Goal: Task Accomplishment & Management: Manage account settings

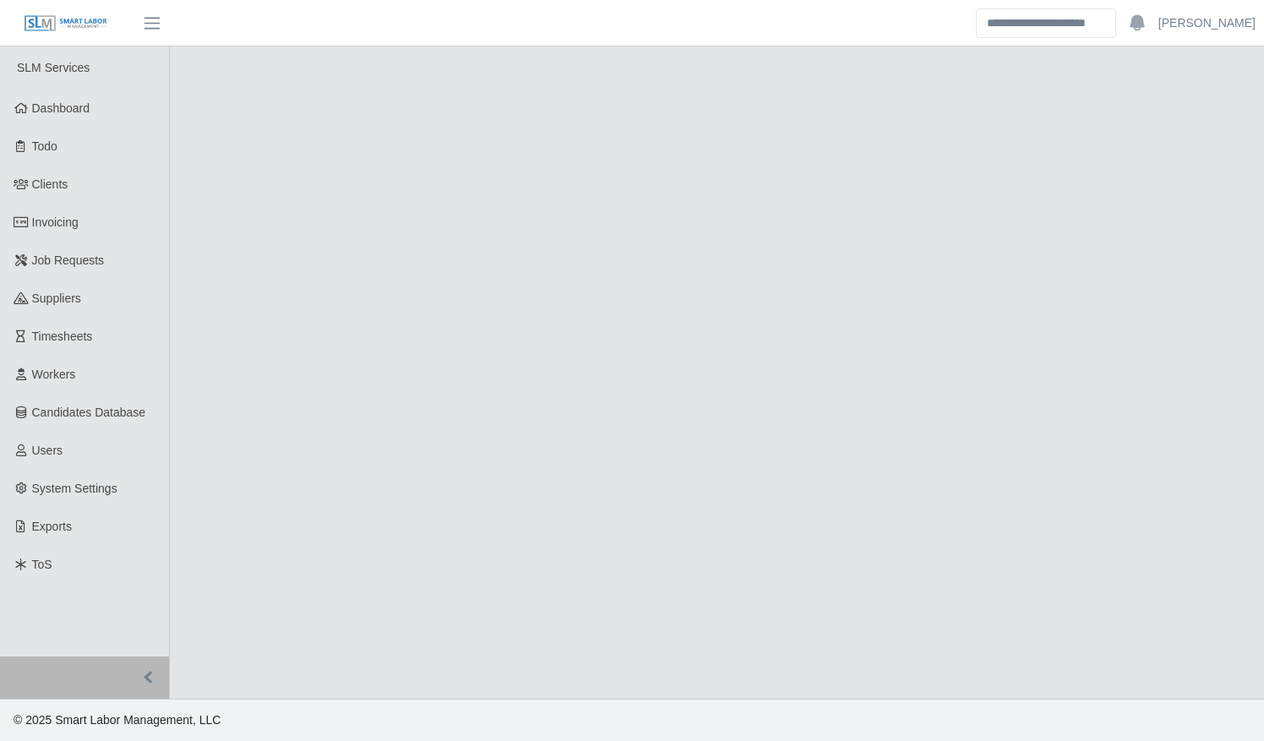
select select "****"
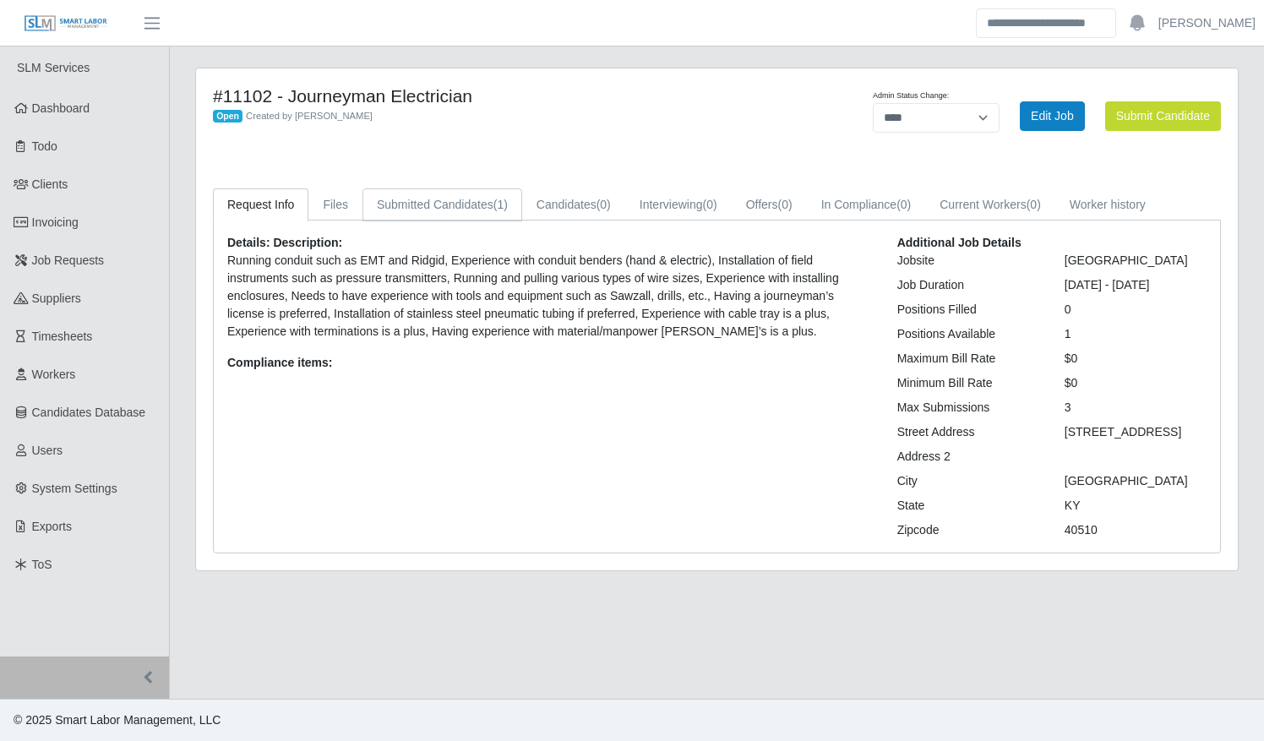
click at [421, 206] on link "Submitted Candidates (1)" at bounding box center [442, 204] width 160 height 33
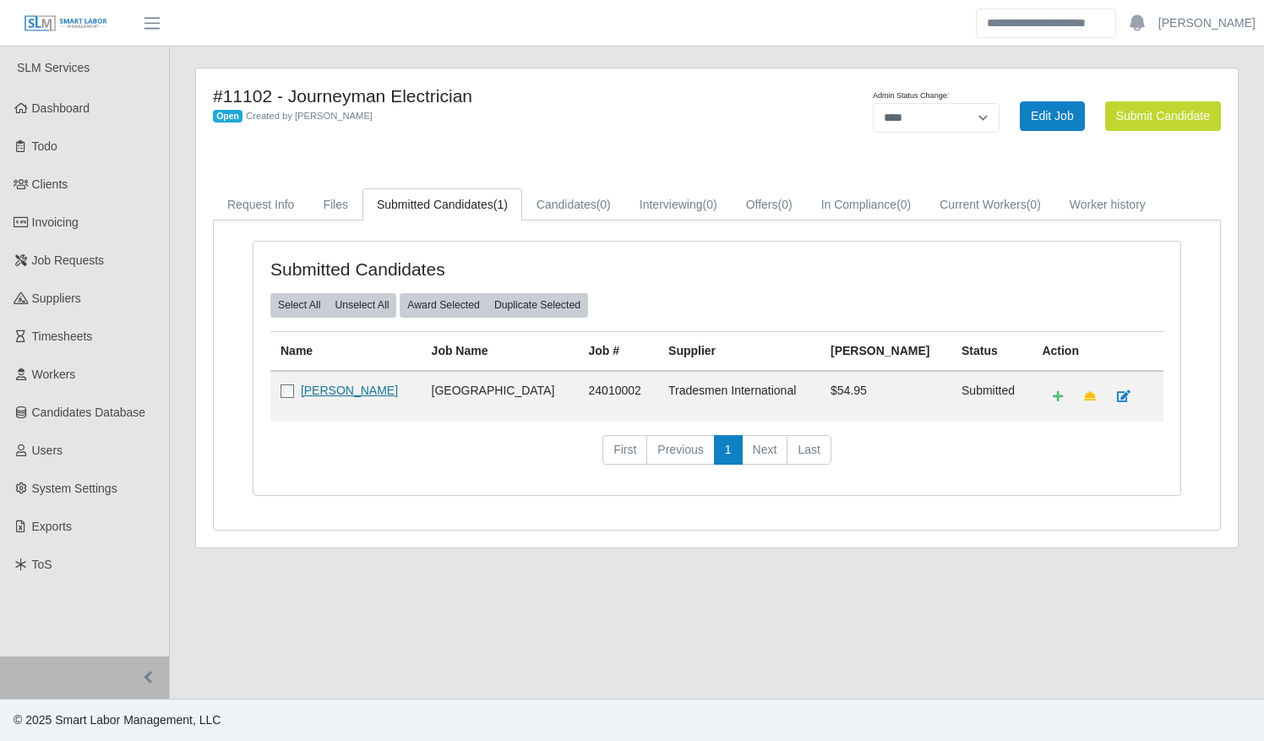
click at [340, 392] on link "Edwin Villa" at bounding box center [349, 391] width 97 height 14
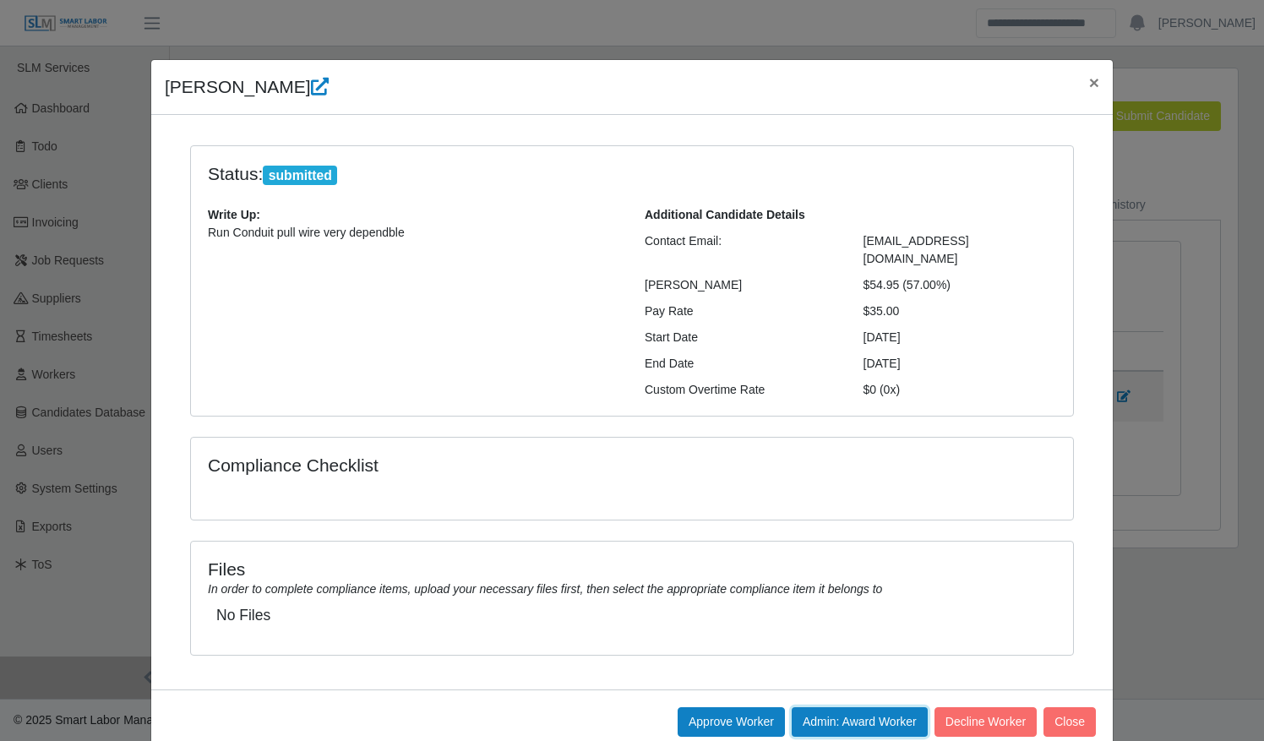
click at [869, 707] on button "Admin: Award Worker" at bounding box center [860, 722] width 136 height 30
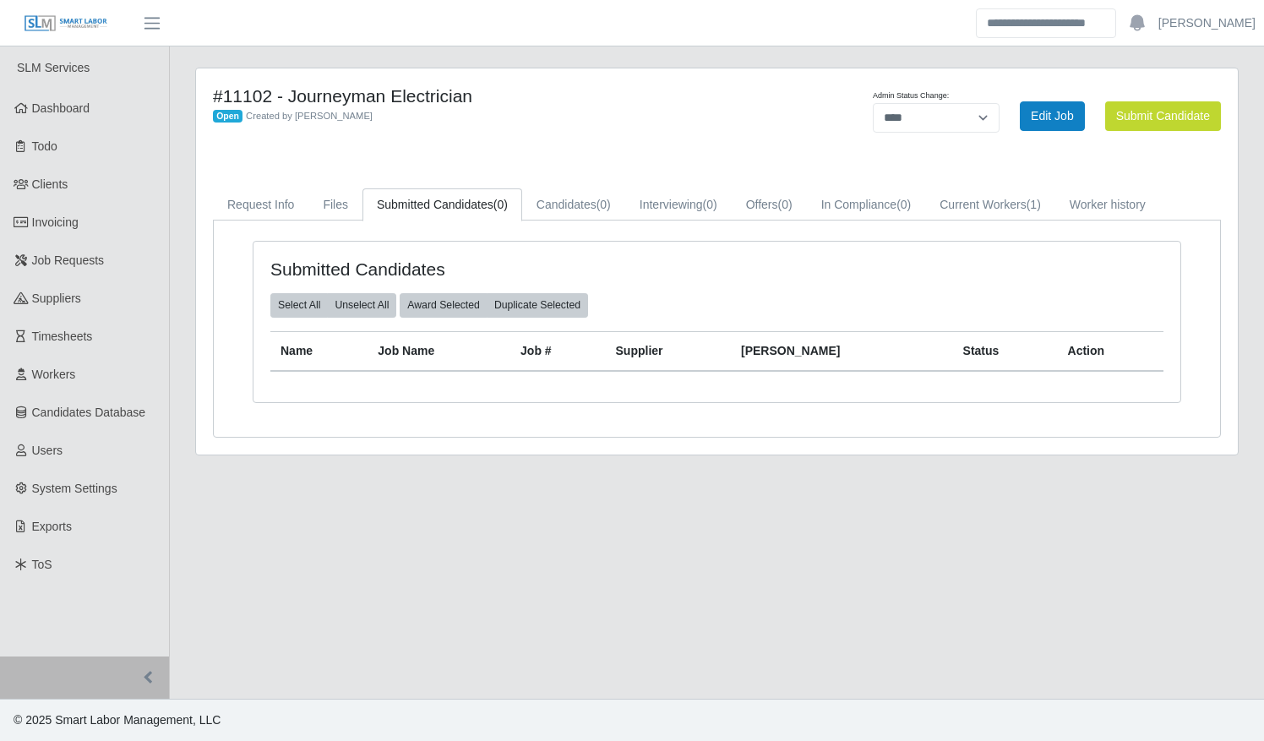
click at [961, 135] on div "Admin Status Change: ******* **** ****** Edit Job Submit Candidate" at bounding box center [1018, 115] width 431 height 61
click at [956, 119] on select "******* **** ******" at bounding box center [936, 118] width 127 height 30
select select "******"
click at [1000, 103] on select "******* **** ******" at bounding box center [936, 118] width 127 height 30
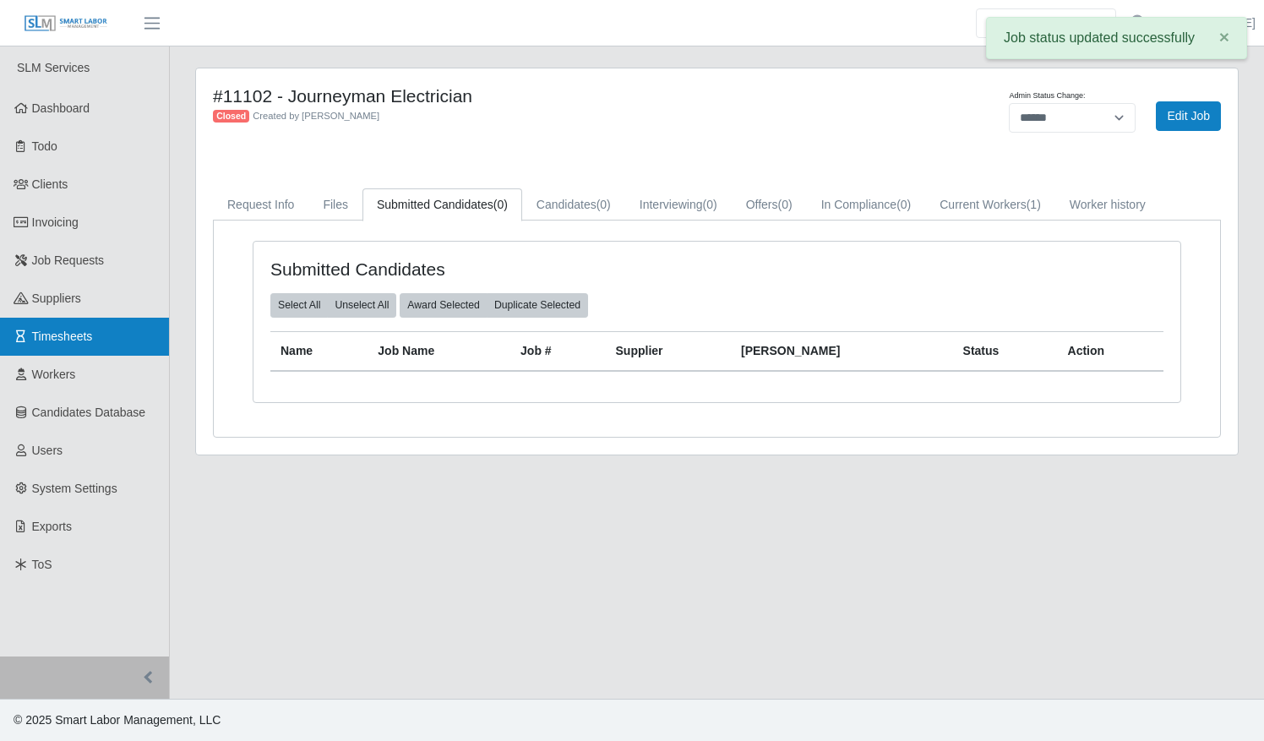
click at [83, 350] on link "Timesheets" at bounding box center [84, 337] width 169 height 38
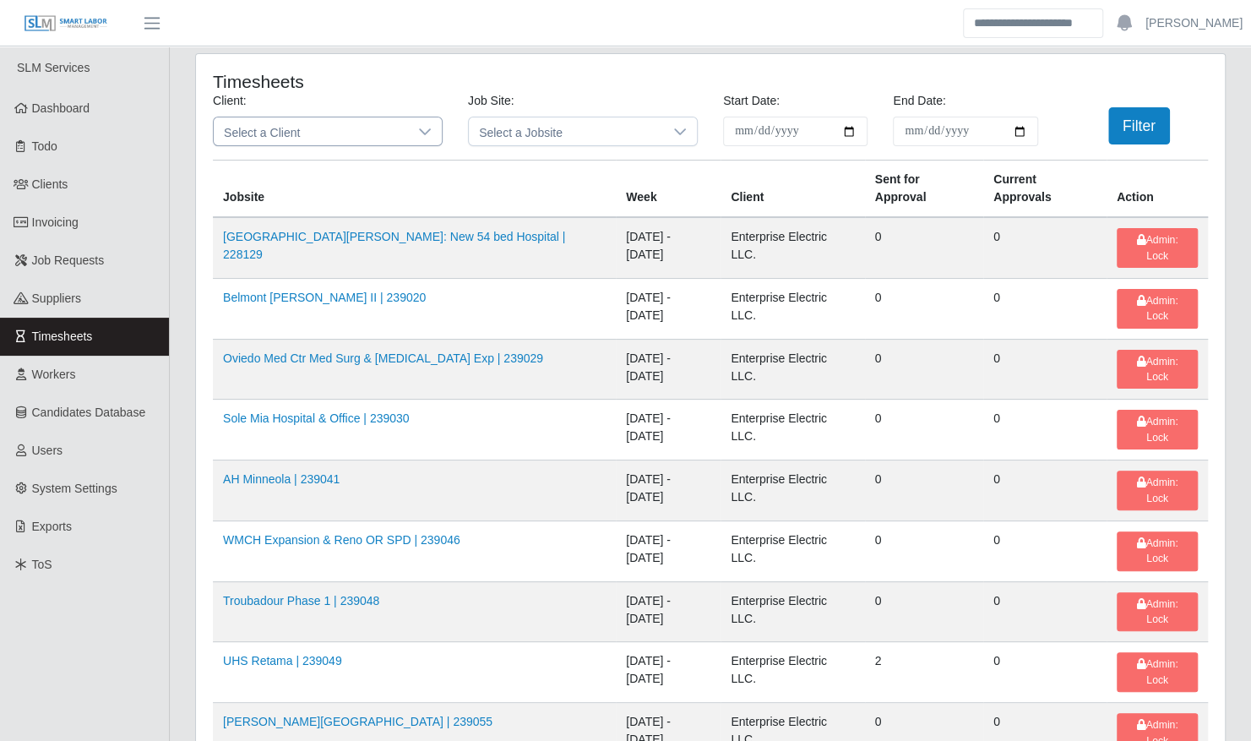
click at [368, 123] on span "Select a Client" at bounding box center [311, 131] width 194 height 28
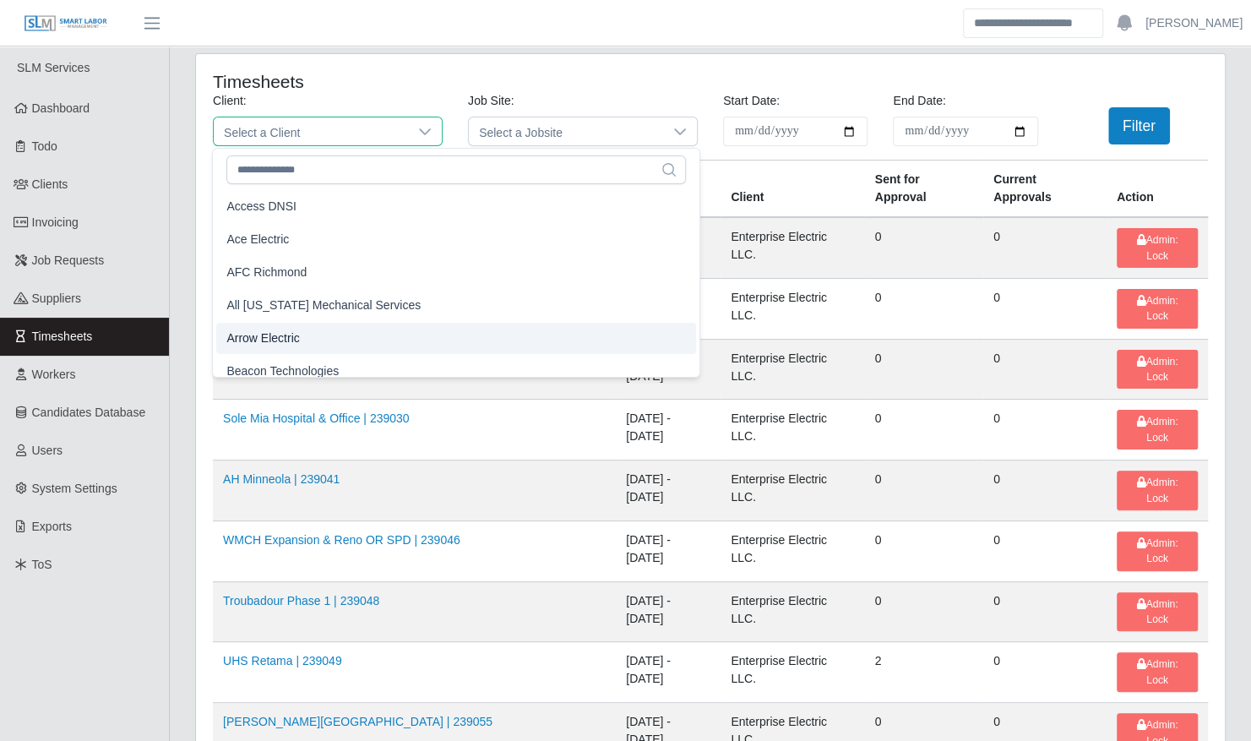
click at [304, 347] on li "Arrow Electric" at bounding box center [456, 338] width 480 height 31
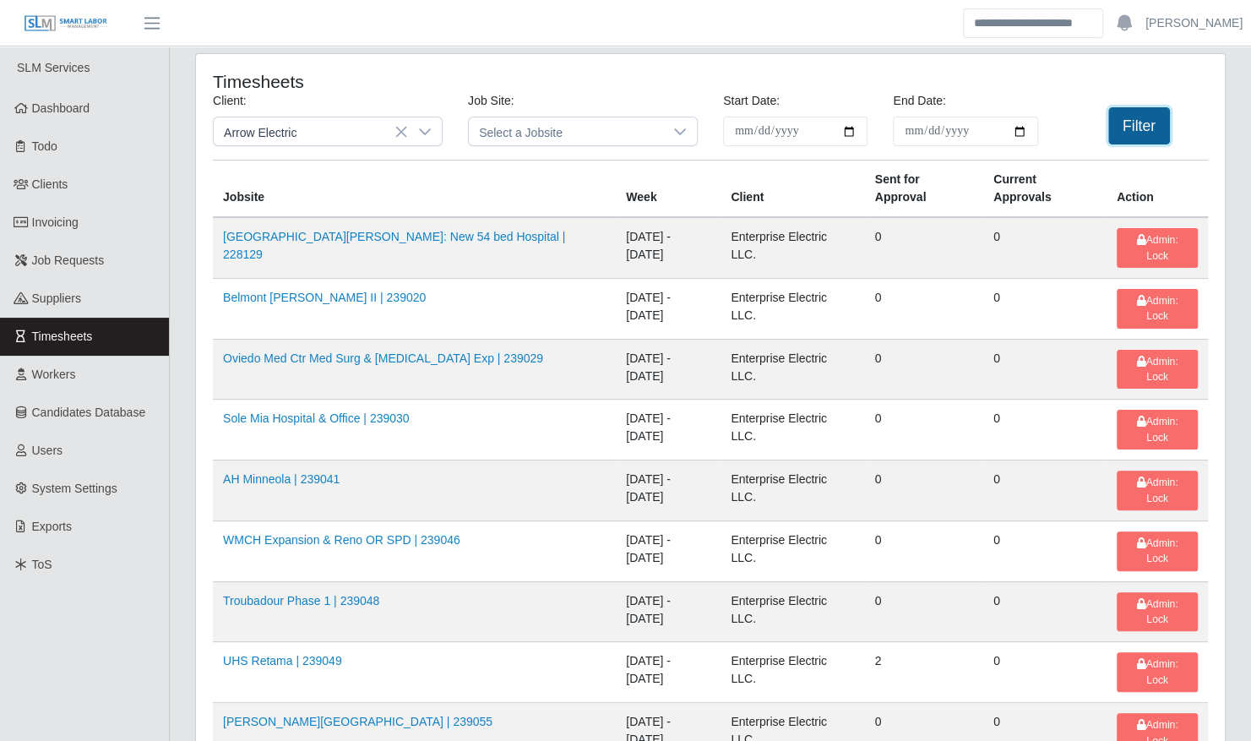
click at [1135, 108] on button "Filter" at bounding box center [1140, 125] width 62 height 37
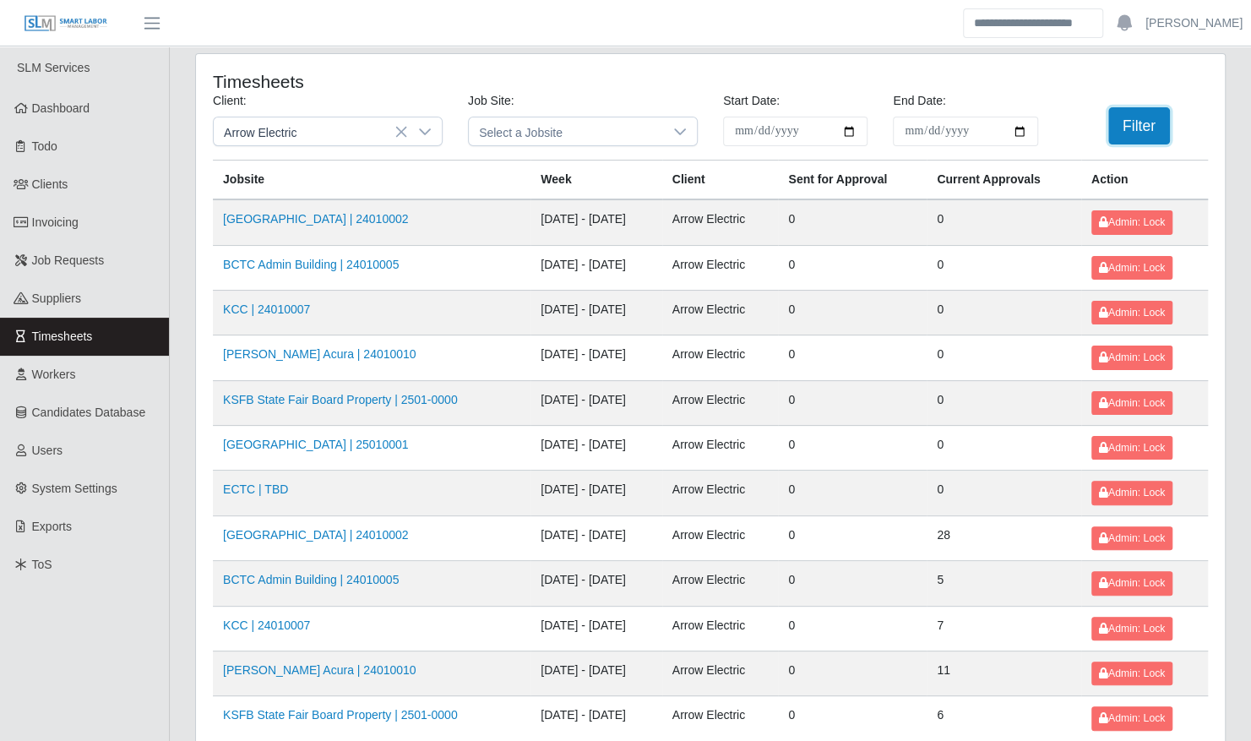
scroll to position [214, 0]
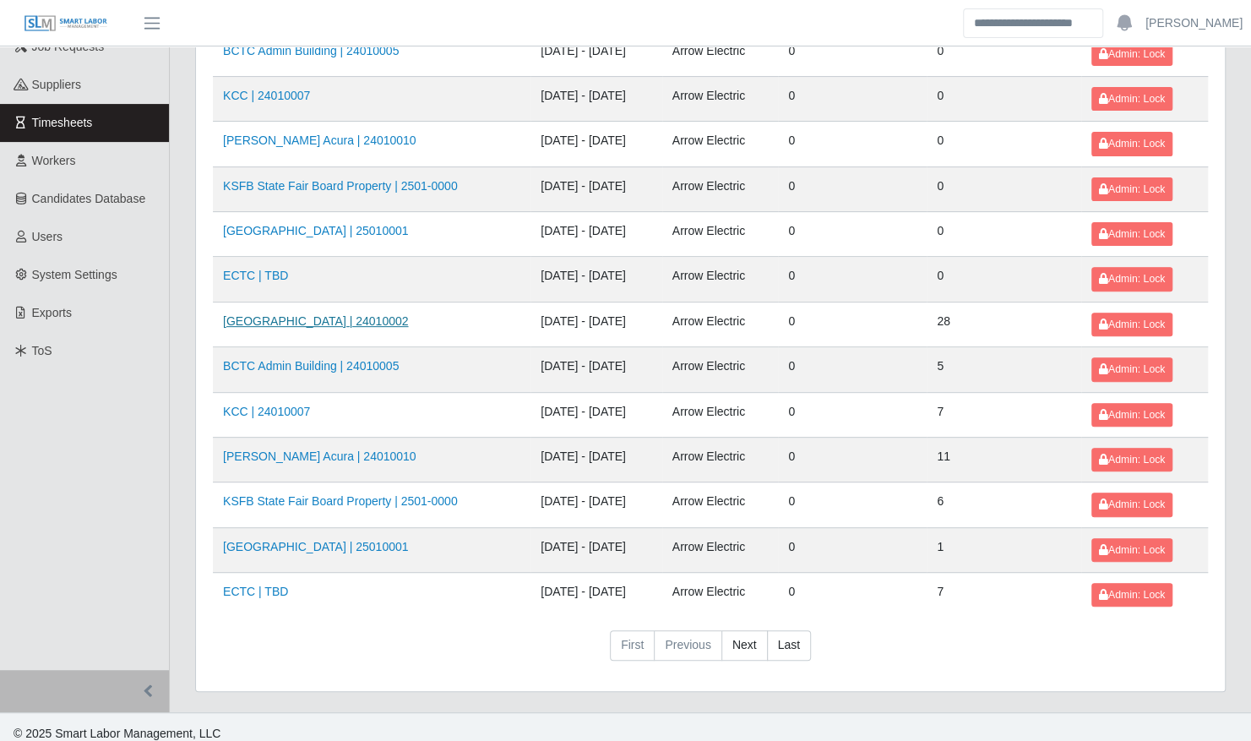
click at [302, 314] on link "Kenneland Chalet Building | 24010002" at bounding box center [315, 321] width 185 height 14
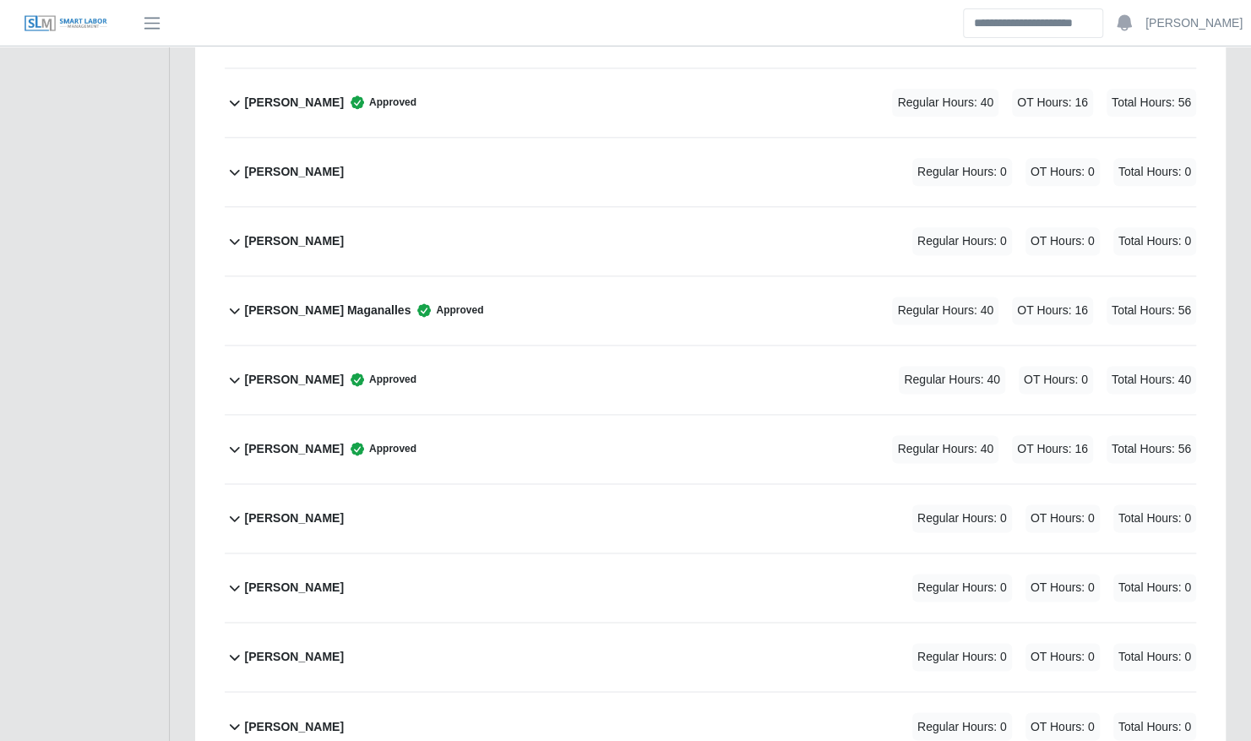
scroll to position [1173, 0]
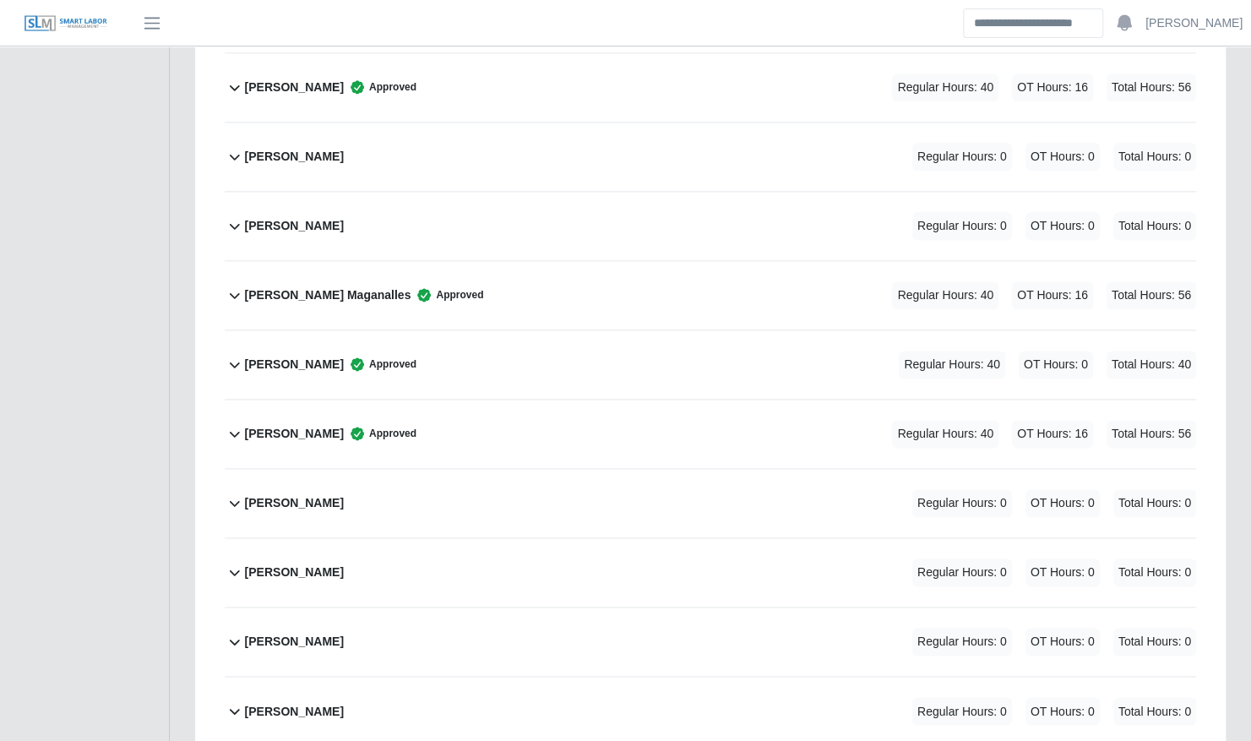
drag, startPoint x: 275, startPoint y: 217, endPoint x: 584, endPoint y: 208, distance: 308.5
click at [584, 208] on div "Edwin Villa Regular Hours: 0 OT Hours: 0 Total Hours: 0" at bounding box center [720, 226] width 951 height 68
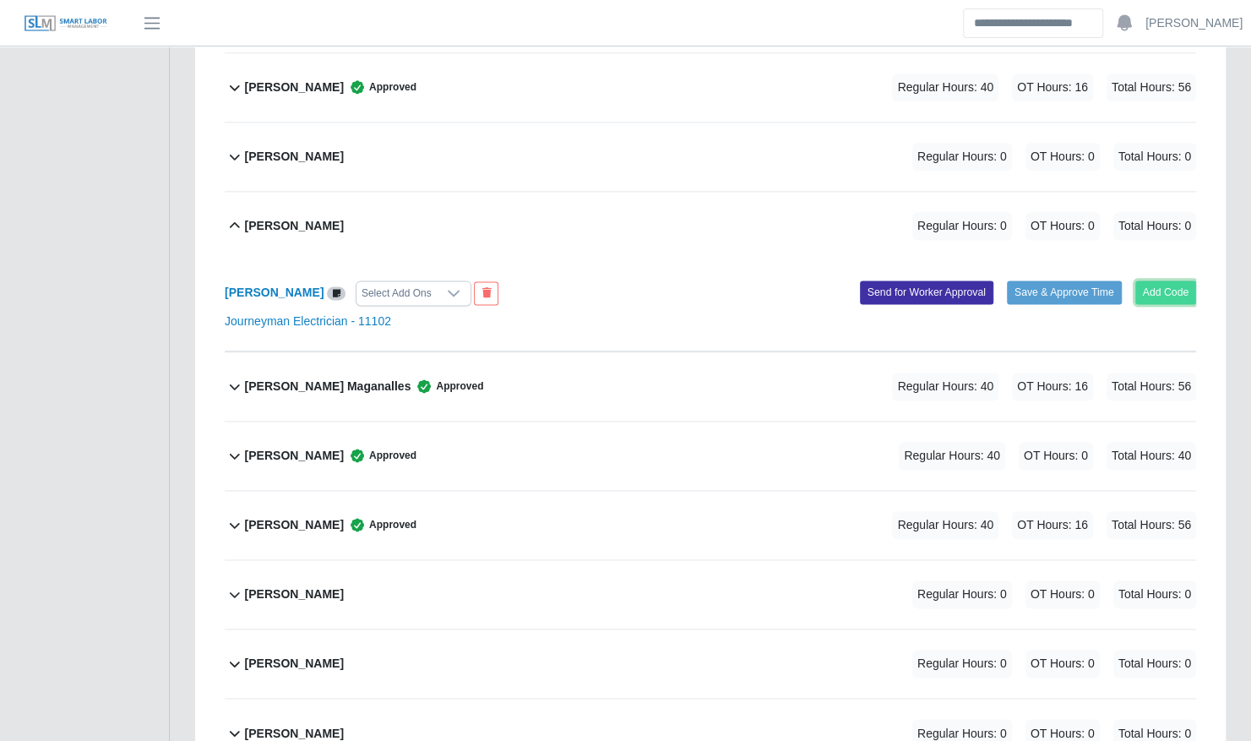
click at [1161, 281] on button "Add Code" at bounding box center [1167, 293] width 62 height 24
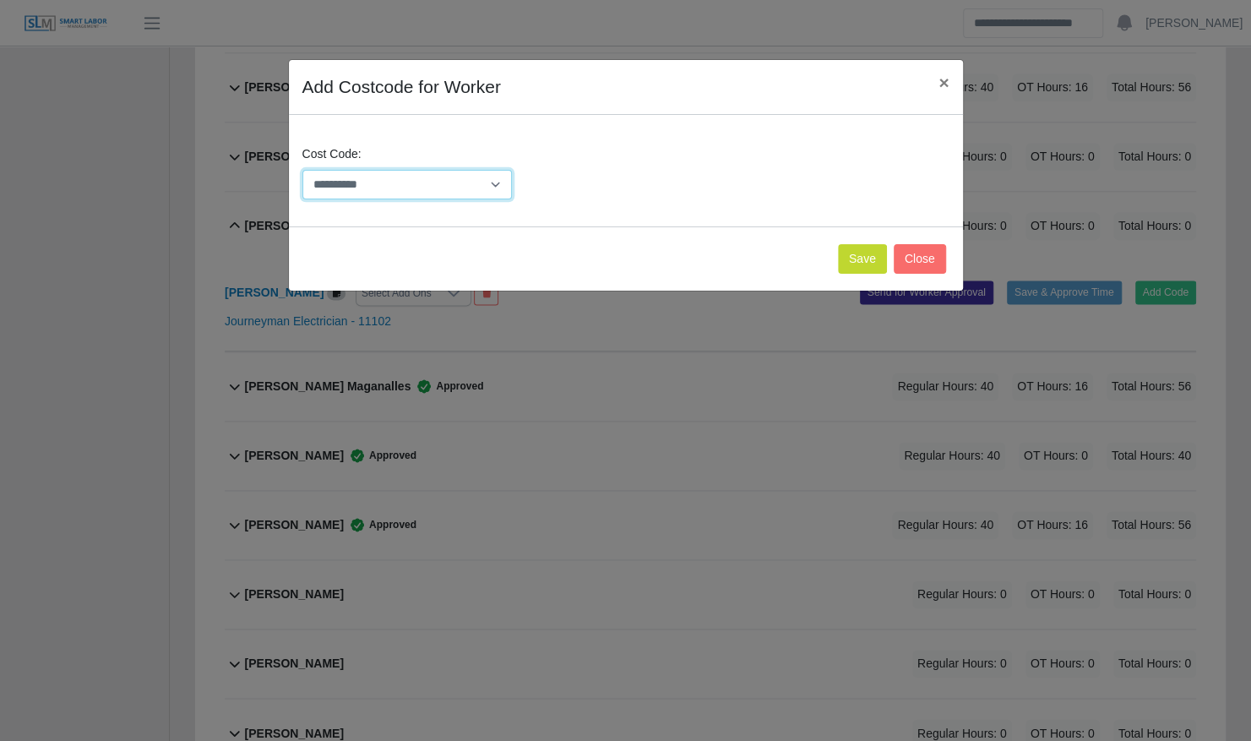
click at [487, 181] on select "**********" at bounding box center [407, 185] width 210 height 30
select select "**********"
click at [302, 170] on select "**********" at bounding box center [407, 185] width 210 height 30
click at [882, 253] on button "Save" at bounding box center [862, 259] width 49 height 30
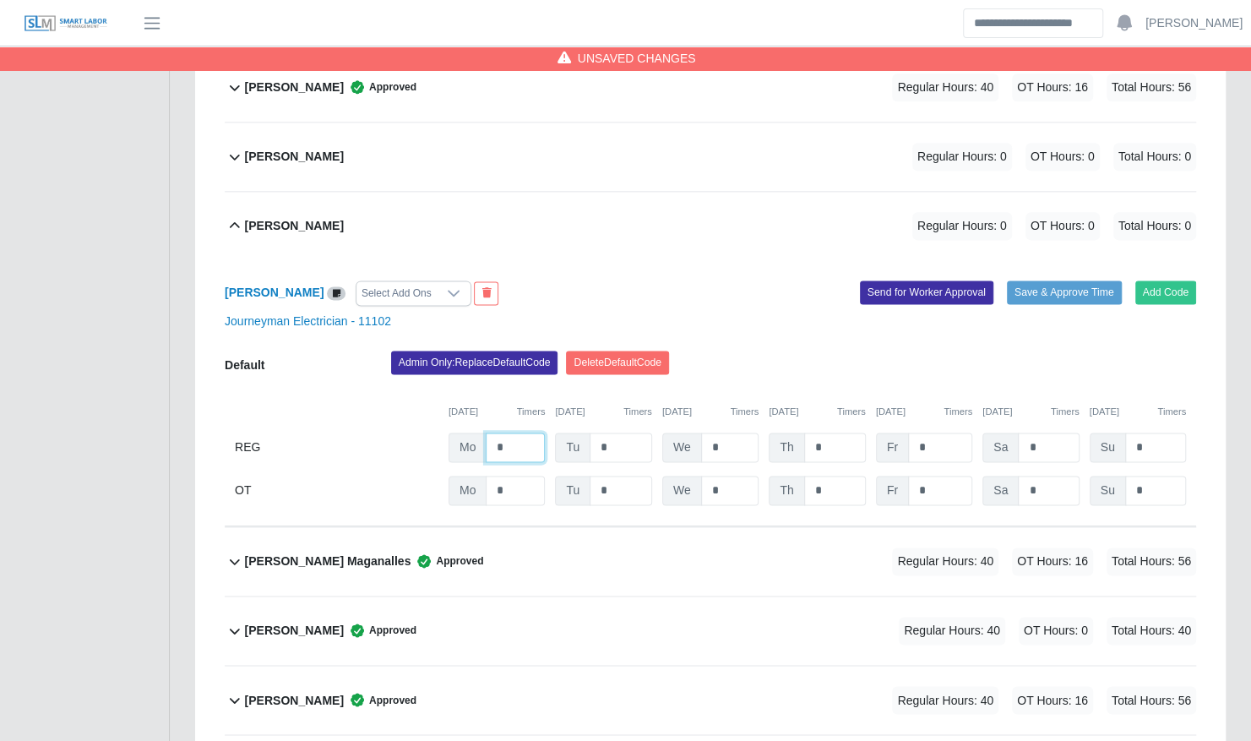
click at [509, 433] on input "*" at bounding box center [515, 448] width 59 height 30
type input "**"
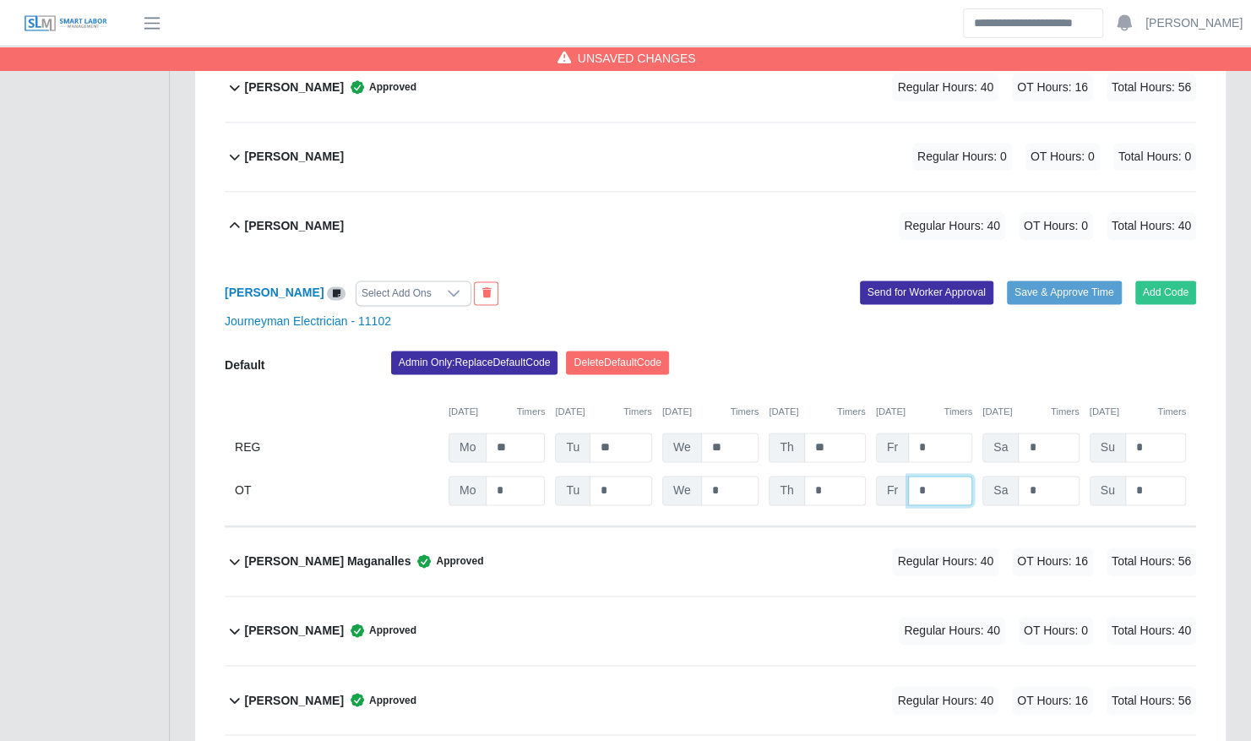
click at [941, 476] on input "*" at bounding box center [940, 491] width 64 height 30
type input "**"
type input "*"
click at [967, 476] on input "**" at bounding box center [940, 491] width 64 height 30
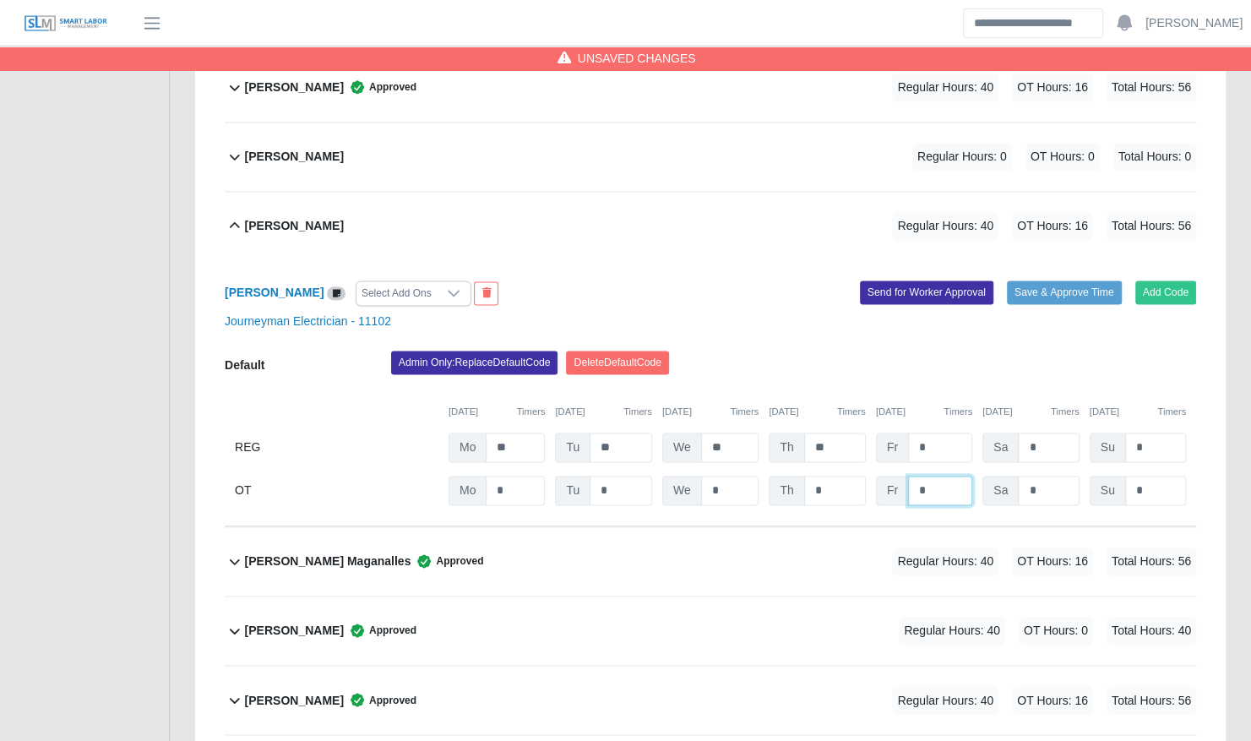
type input "*"
click at [1038, 353] on div "Admin Only: Replace Default Code Delete Default Code" at bounding box center [794, 368] width 831 height 34
click at [1043, 281] on button "Save & Approve Time" at bounding box center [1064, 293] width 115 height 24
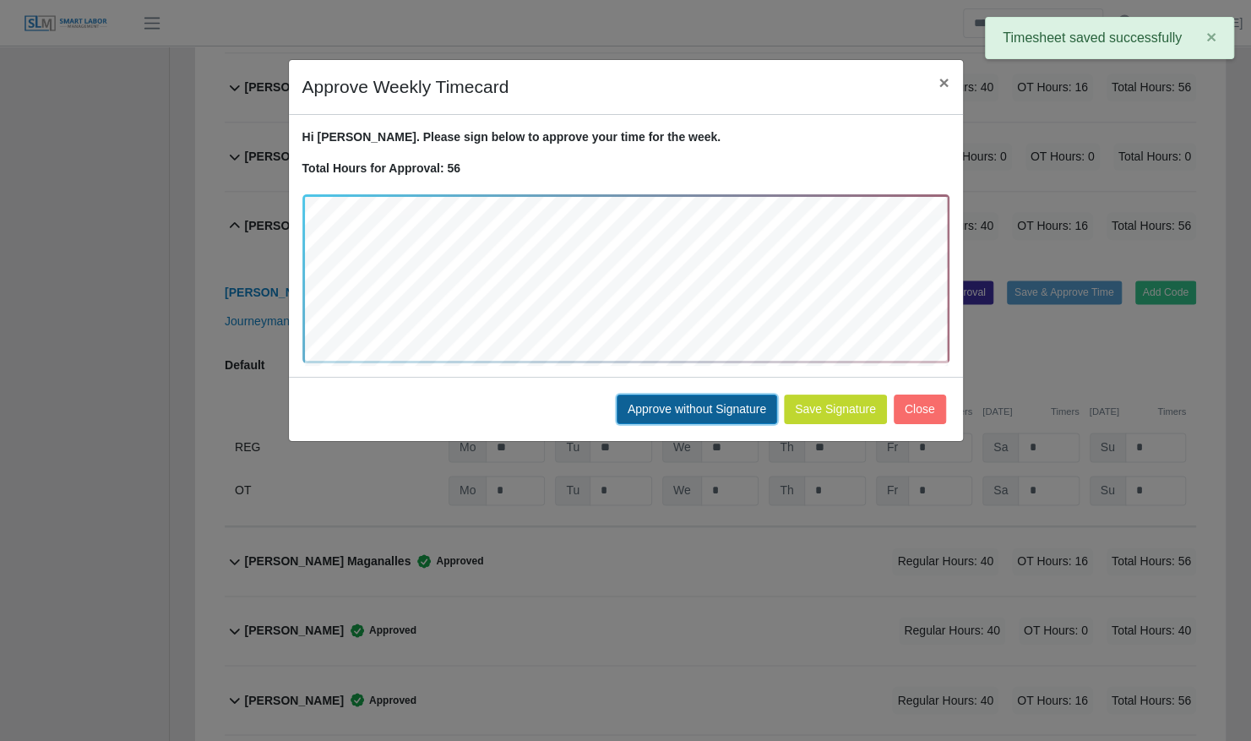
click at [711, 406] on button "Approve without Signature" at bounding box center [697, 410] width 161 height 30
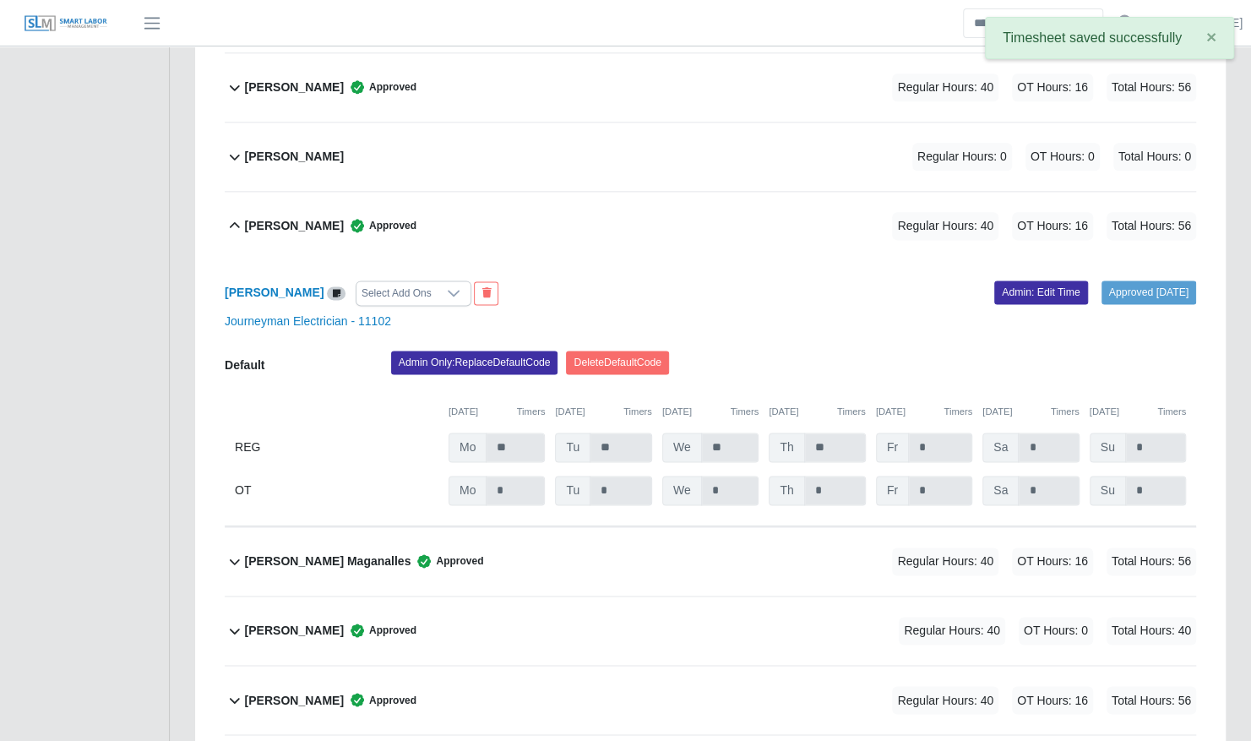
click at [287, 217] on b "Edwin Villa" at bounding box center [294, 226] width 99 height 18
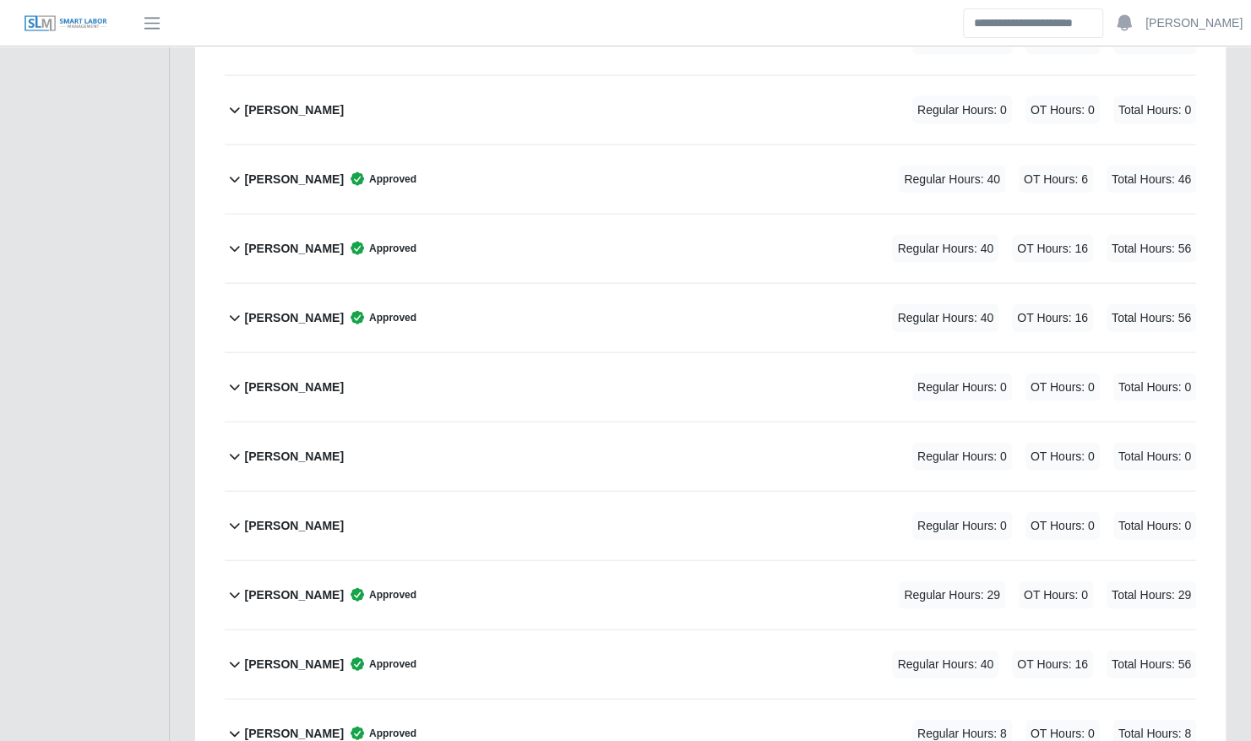
scroll to position [2050, 0]
click at [309, 172] on b "Leonardo Lugo" at bounding box center [294, 181] width 99 height 18
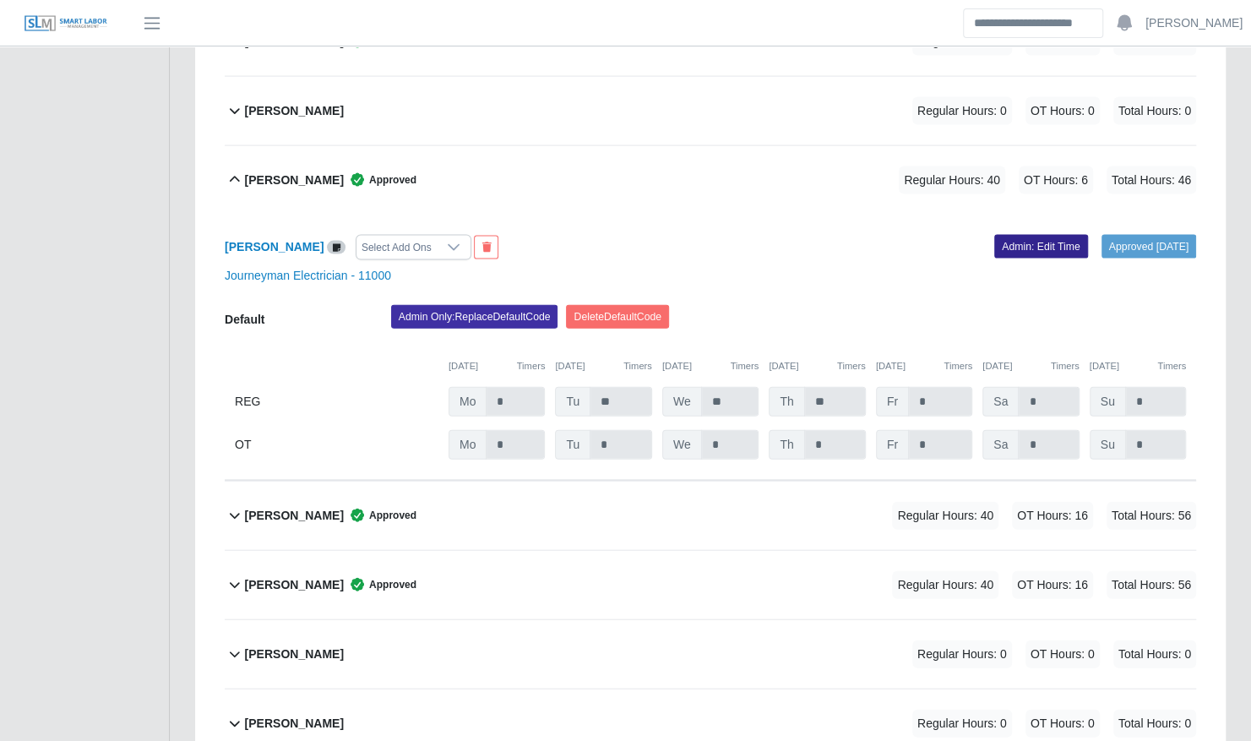
click at [994, 235] on link "Admin: Edit Time" at bounding box center [1041, 247] width 94 height 24
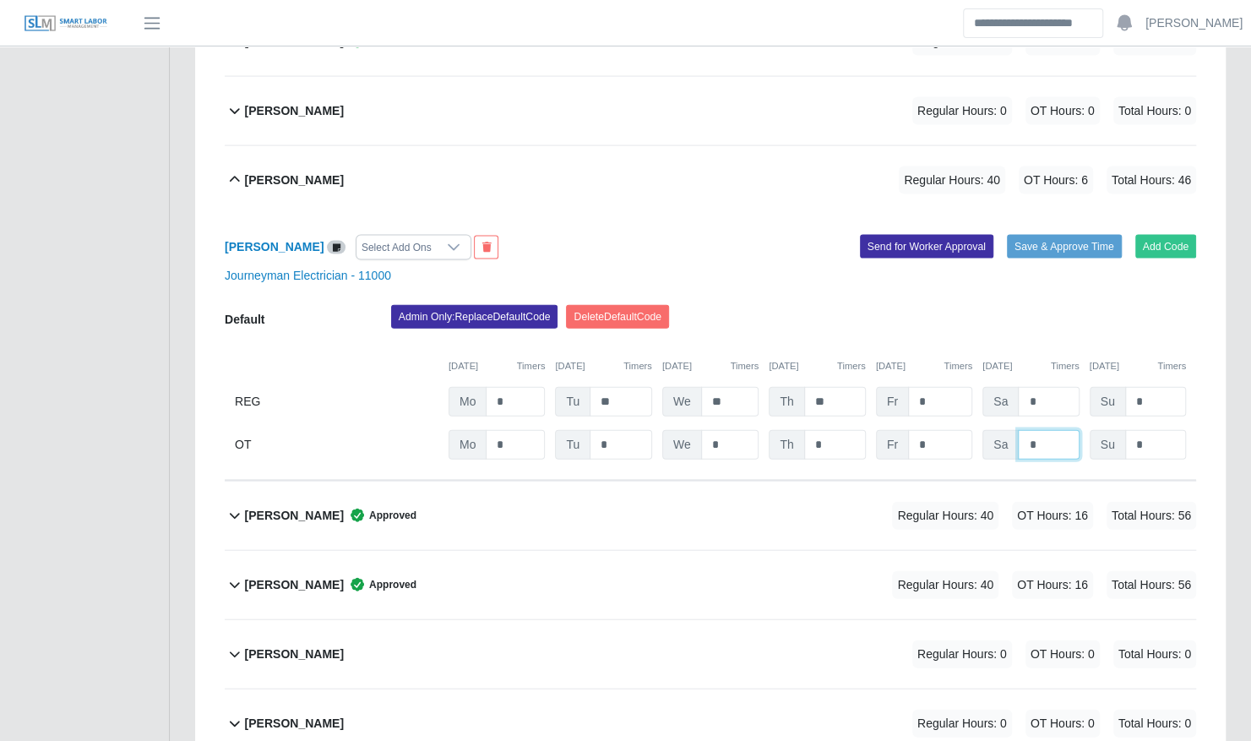
click at [1048, 430] on input "*" at bounding box center [1048, 445] width 61 height 30
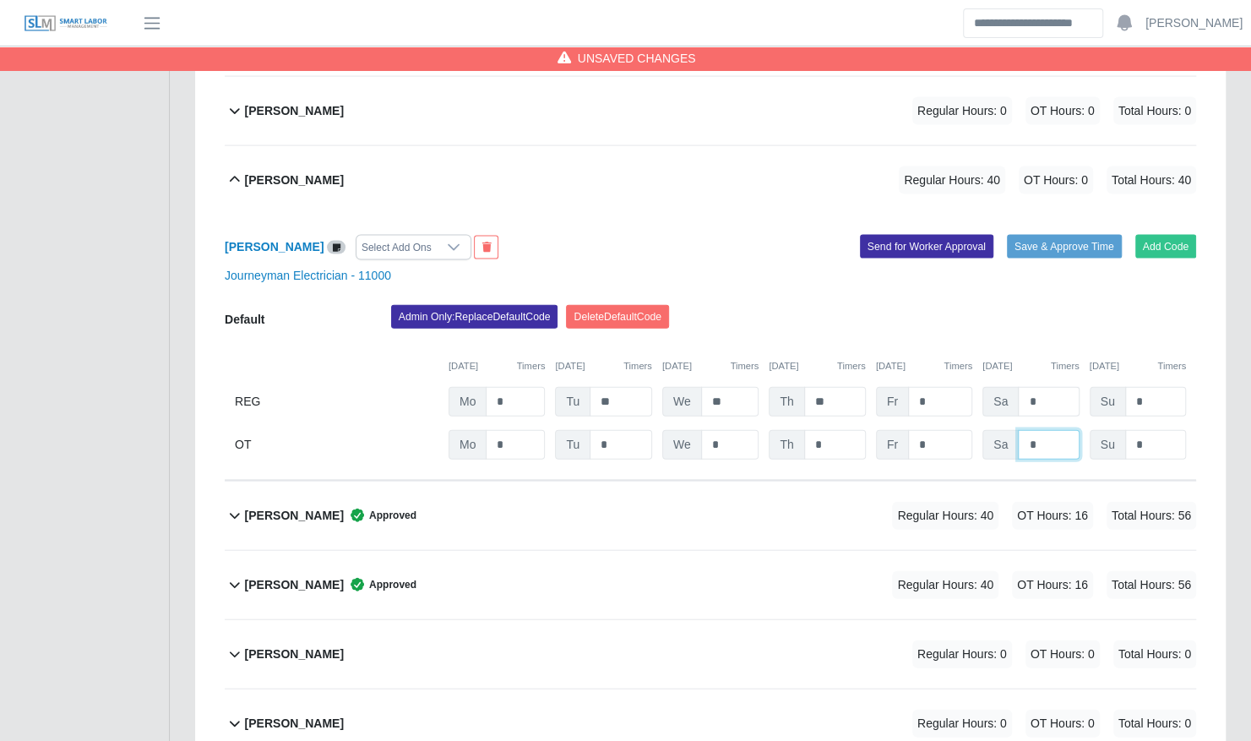
type input "*"
click at [1049, 387] on input "*" at bounding box center [1048, 402] width 61 height 30
type input "*"
click at [520, 387] on input "*" at bounding box center [515, 402] width 59 height 30
type input "**"
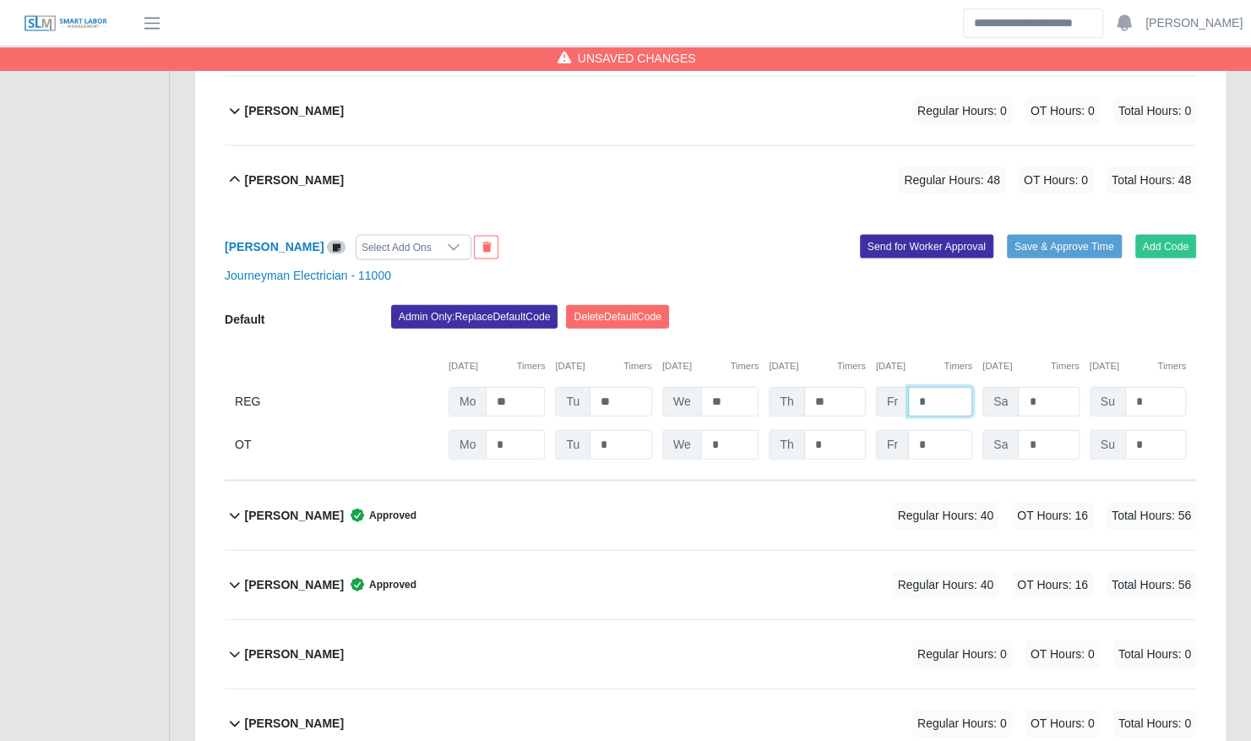
click at [936, 387] on input "*" at bounding box center [940, 402] width 64 height 30
type input "*"
click at [943, 430] on input "*" at bounding box center [940, 445] width 64 height 30
type input "*"
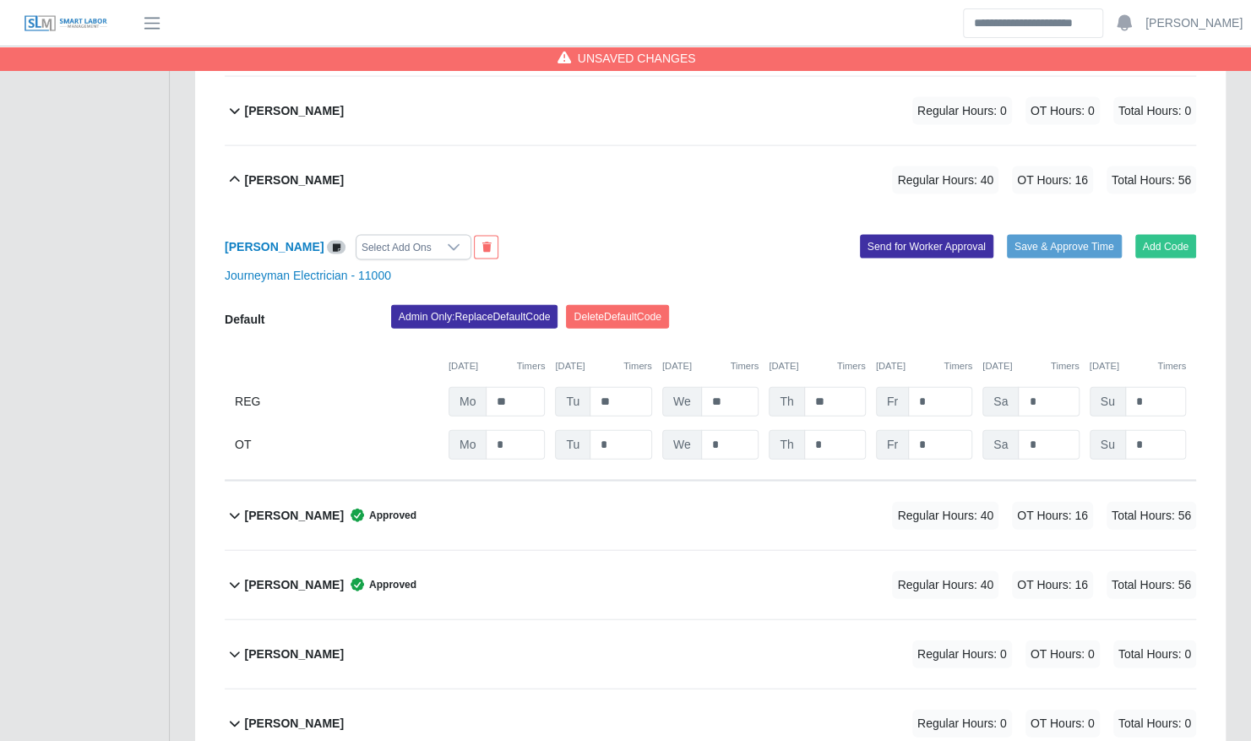
click at [1036, 339] on div "08/18/2025 Timers 08/19/2025 Timers 08/20/2025 Timers 08/21/2025 Timers 08/22/2…" at bounding box center [711, 356] width 972 height 35
click at [1040, 235] on button "Save & Approve Time" at bounding box center [1064, 247] width 115 height 24
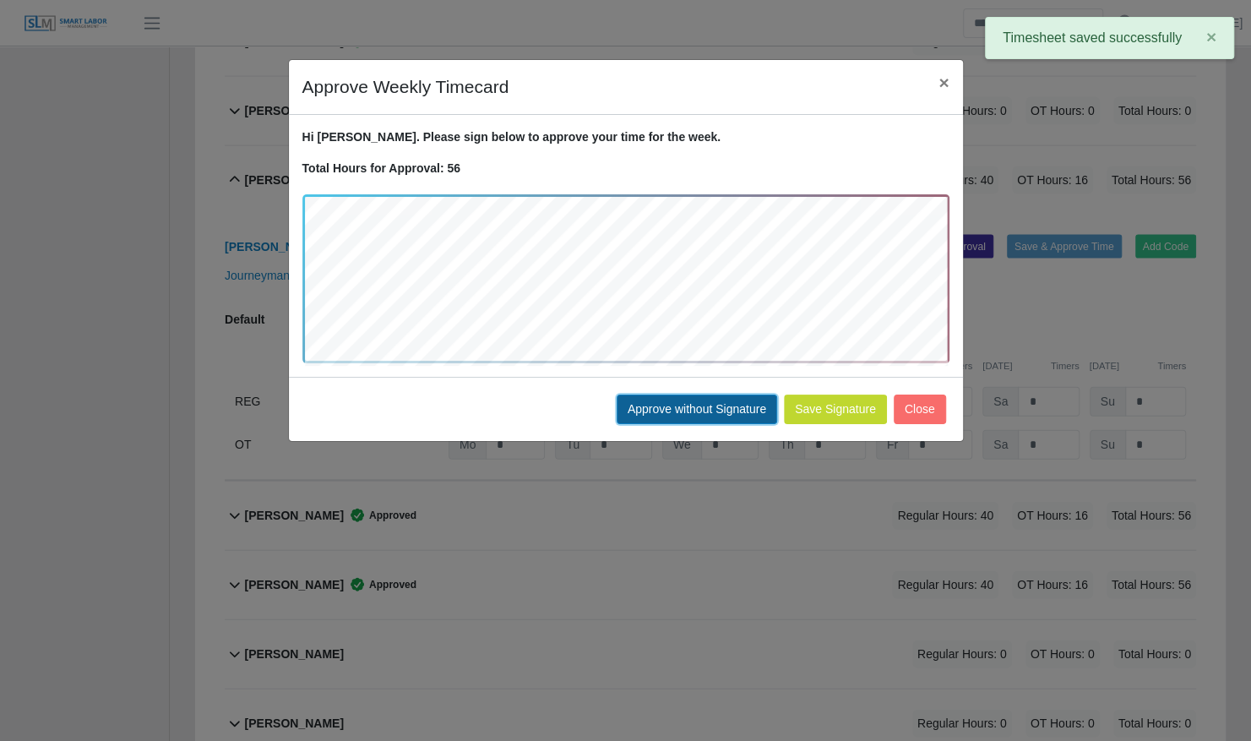
click at [695, 411] on button "Approve without Signature" at bounding box center [697, 410] width 161 height 30
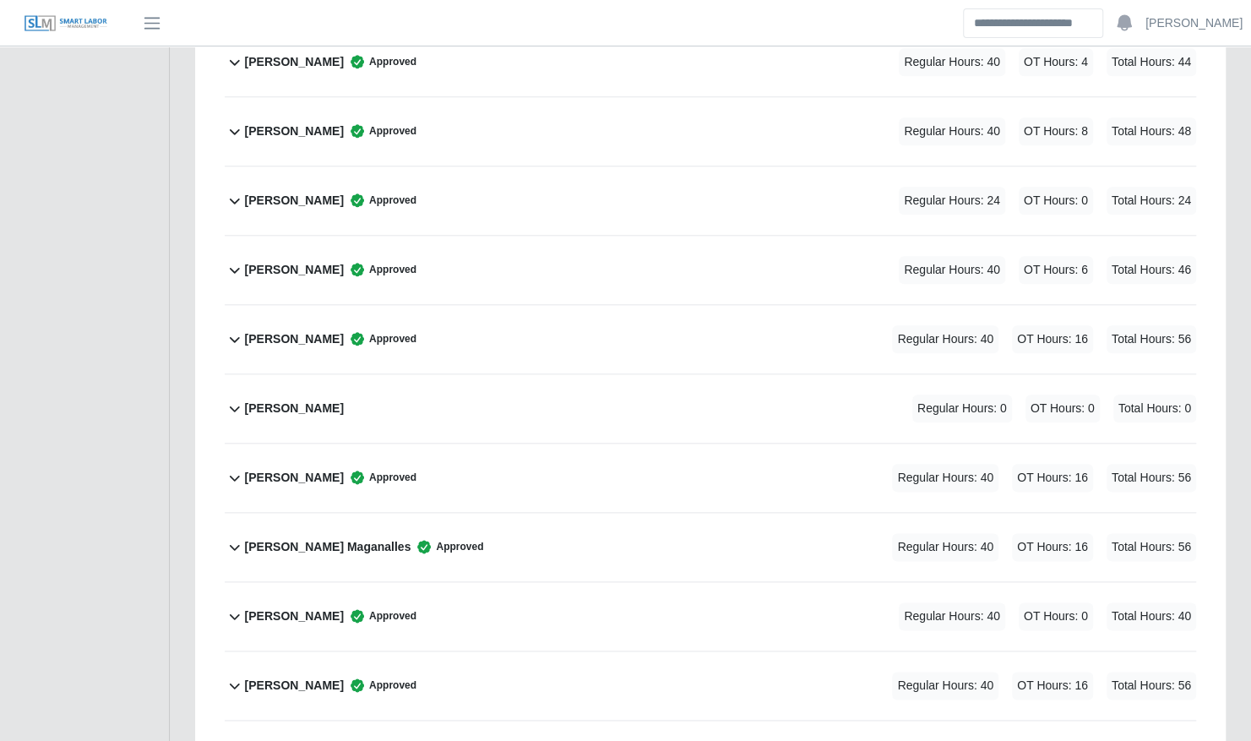
scroll to position [924, 0]
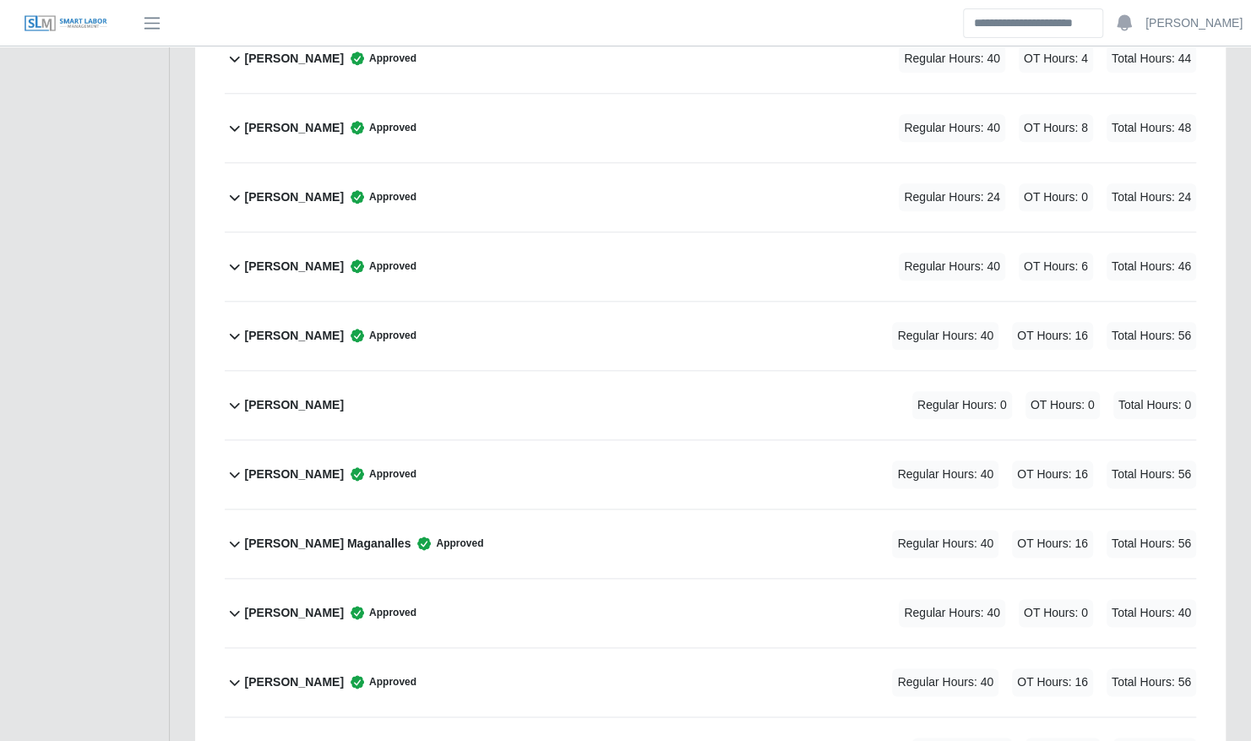
click at [471, 248] on div "Deivis Serrudo Approved Regular Hours: 40 OT Hours: 6 Total Hours: 46" at bounding box center [720, 266] width 951 height 68
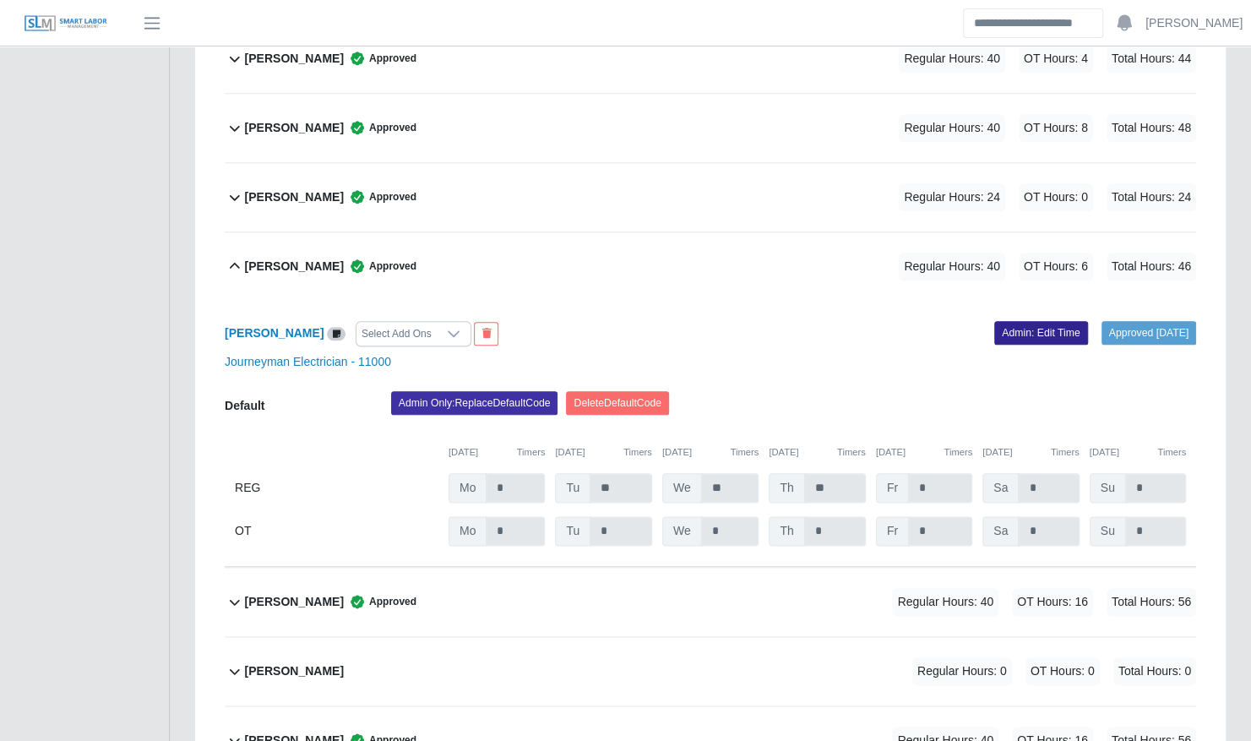
click at [1041, 321] on link "Admin: Edit Time" at bounding box center [1041, 333] width 94 height 24
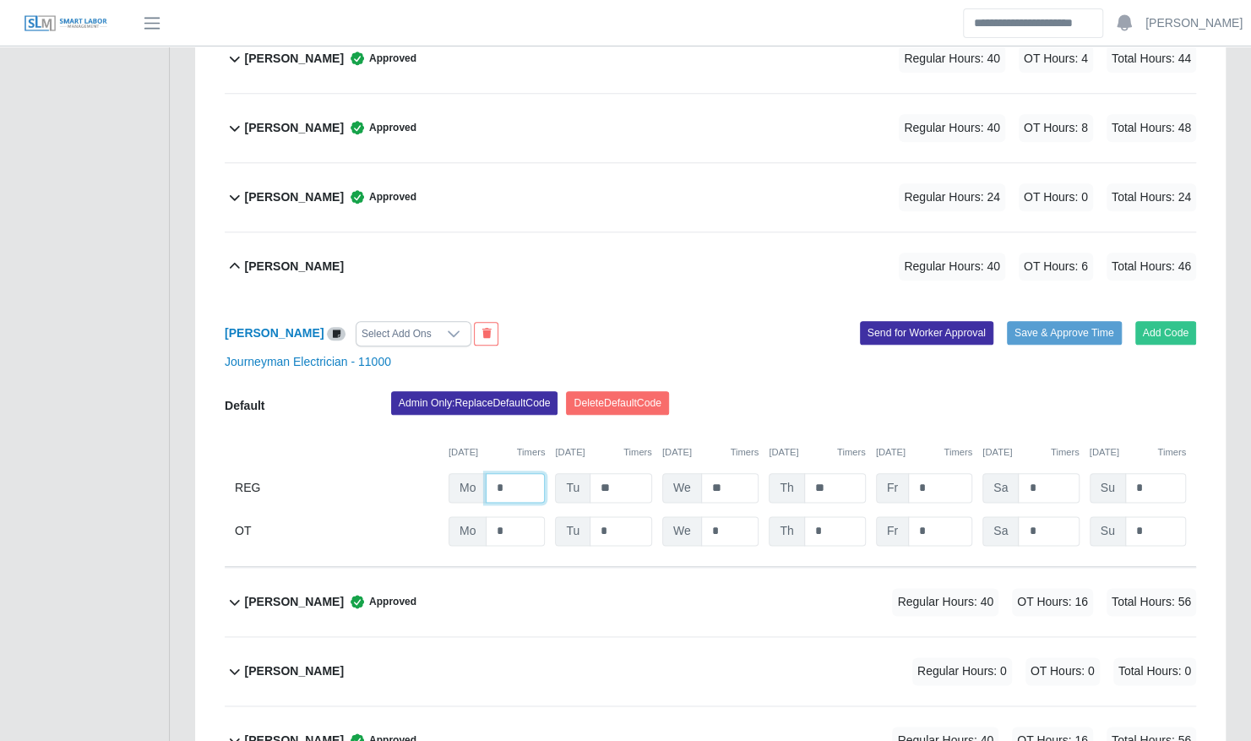
click at [519, 473] on input "*" at bounding box center [515, 488] width 59 height 30
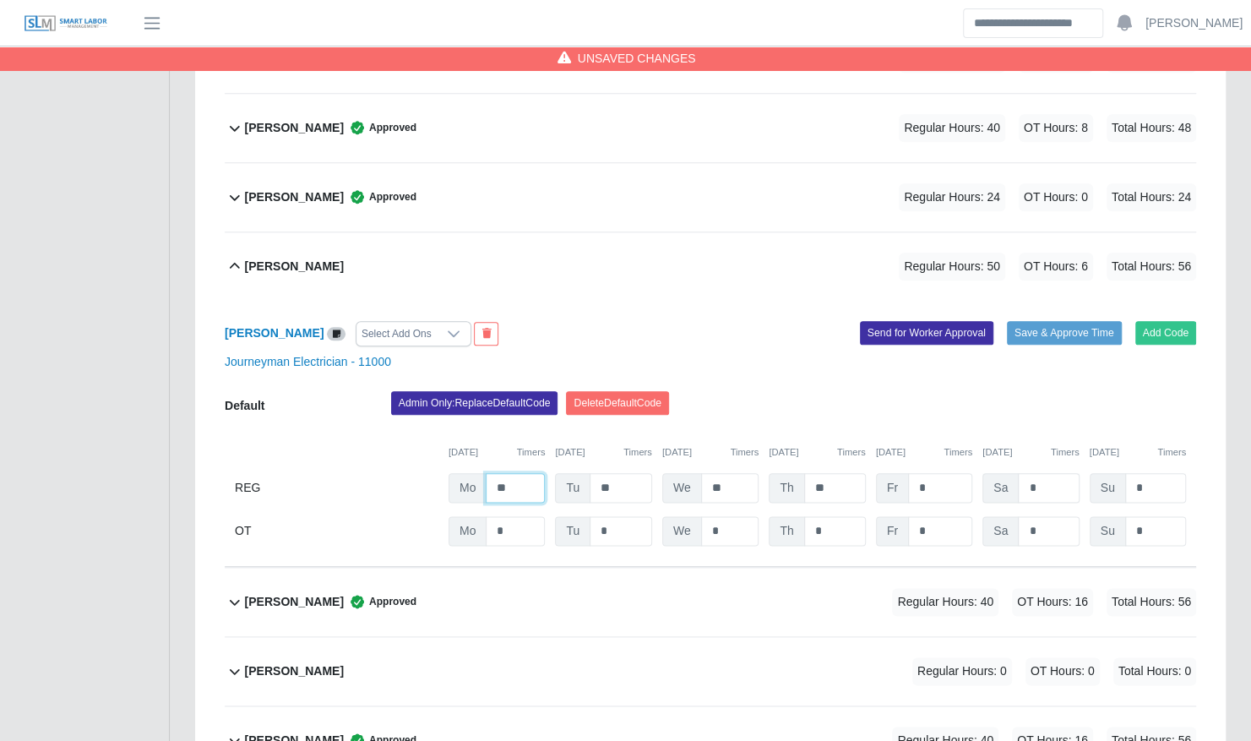
type input "**"
click at [1049, 473] on input "*" at bounding box center [1048, 488] width 61 height 30
type input "*"
click at [939, 473] on input "*" at bounding box center [940, 488] width 64 height 30
type input "*"
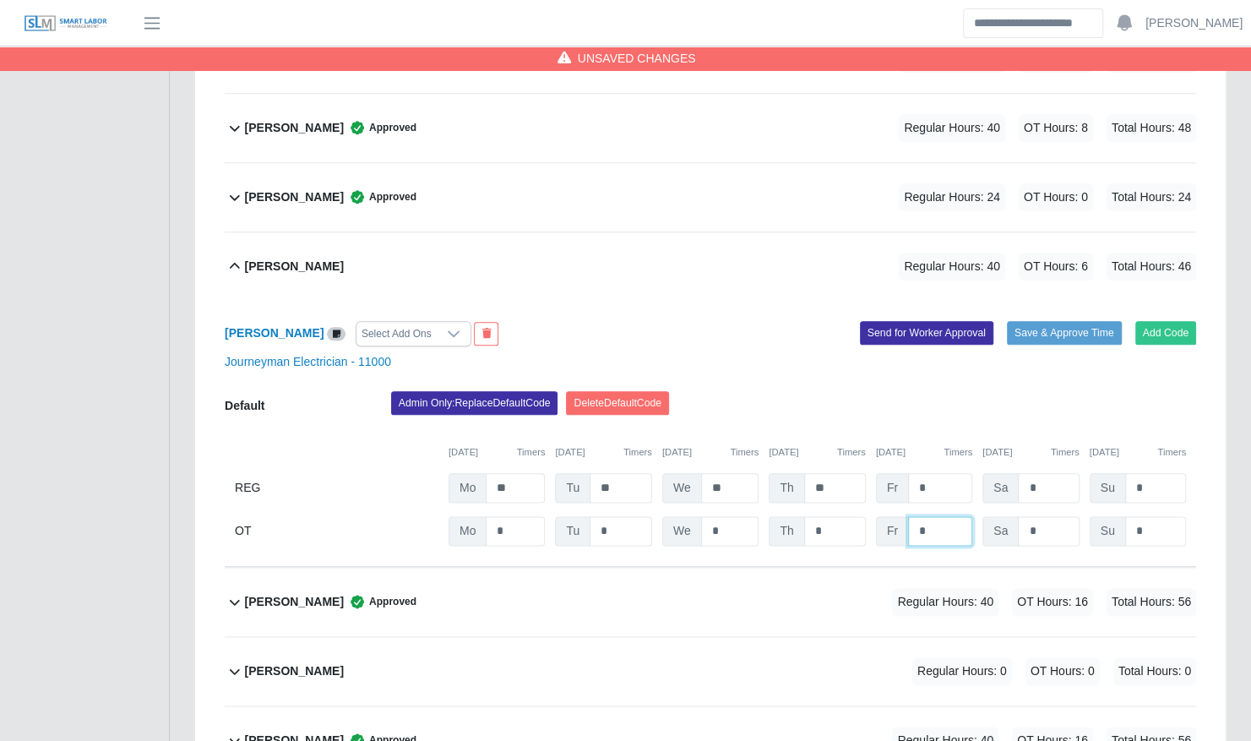
click at [933, 519] on input "*" at bounding box center [940, 531] width 64 height 30
type input "*"
click at [1021, 391] on div "Admin Only: Replace Default Code Delete Default Code" at bounding box center [794, 408] width 831 height 34
click at [1046, 321] on button "Save & Approve Time" at bounding box center [1064, 333] width 115 height 24
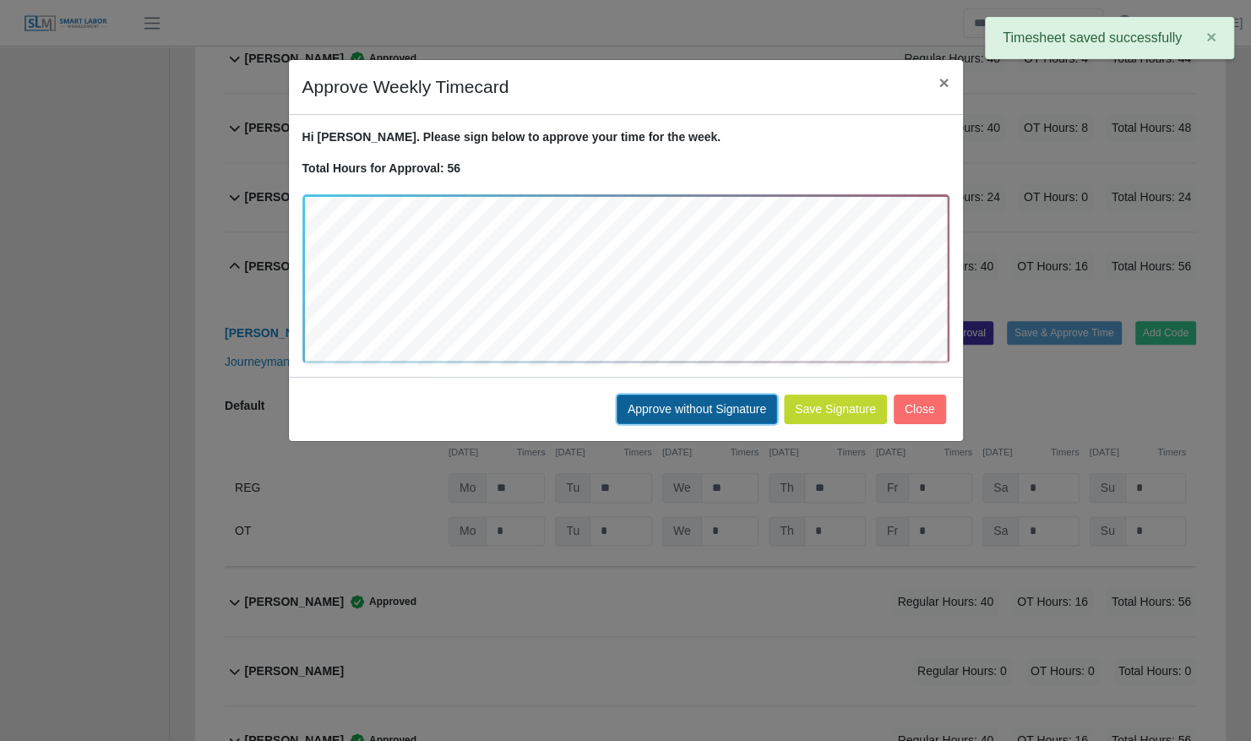
click at [655, 410] on button "Approve without Signature" at bounding box center [697, 410] width 161 height 30
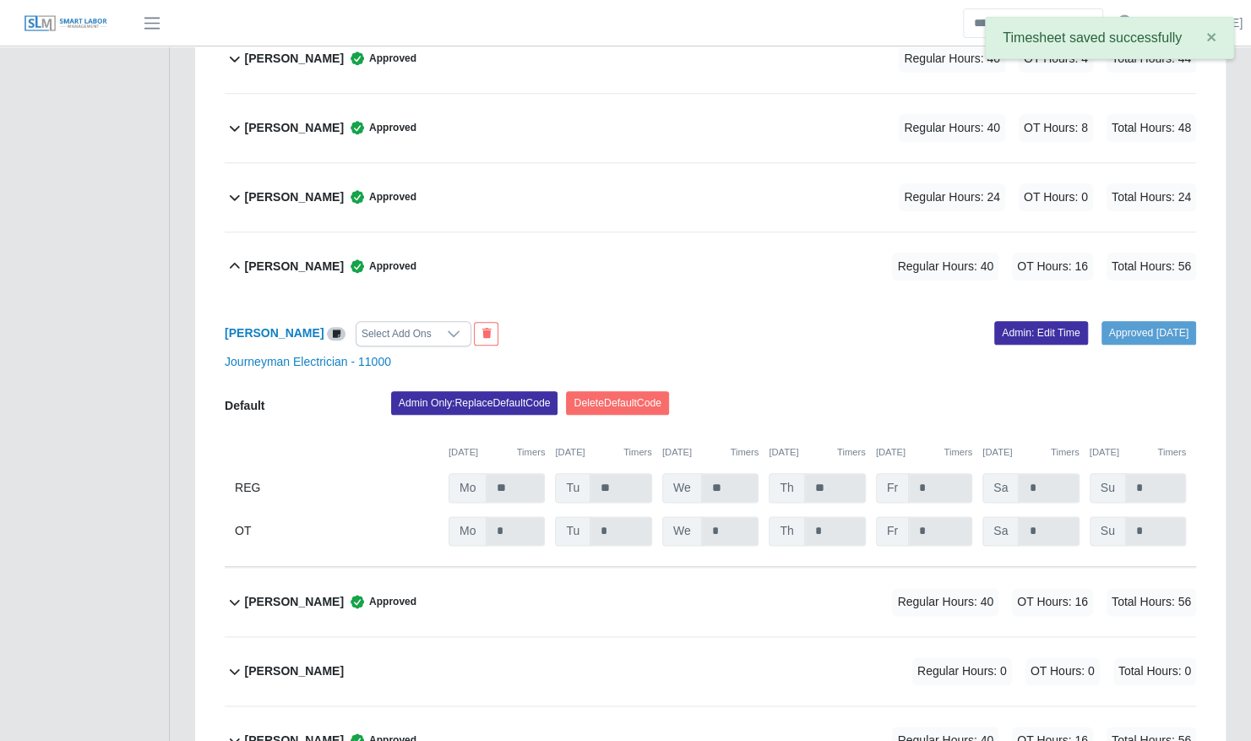
click at [269, 258] on b "Deivis Serrudo" at bounding box center [294, 267] width 99 height 18
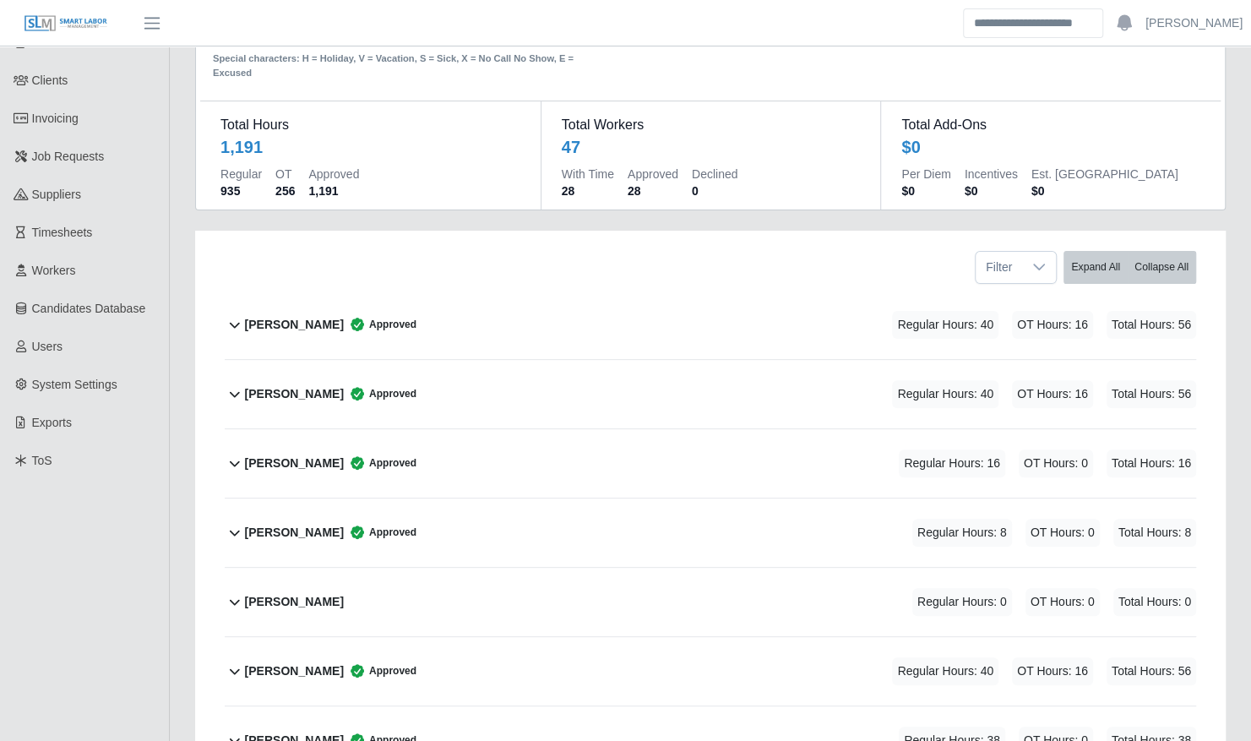
scroll to position [0, 0]
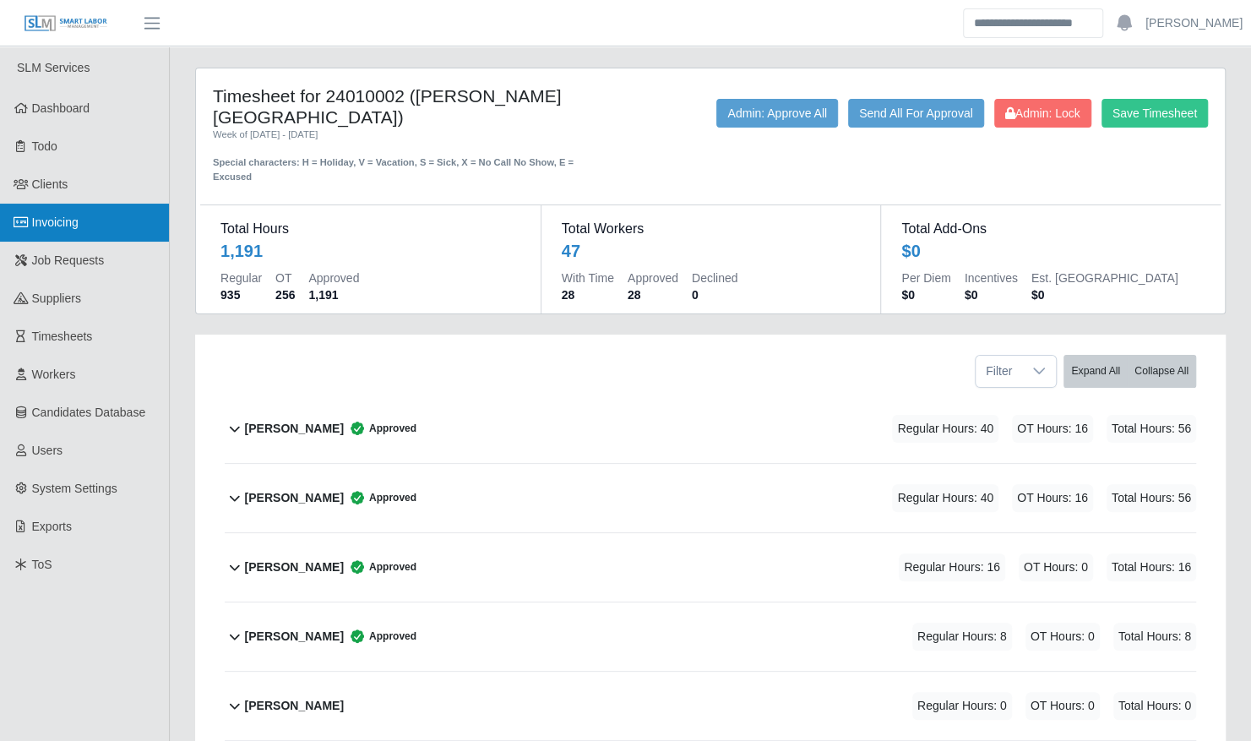
click at [72, 227] on span "Invoicing" at bounding box center [55, 222] width 46 height 14
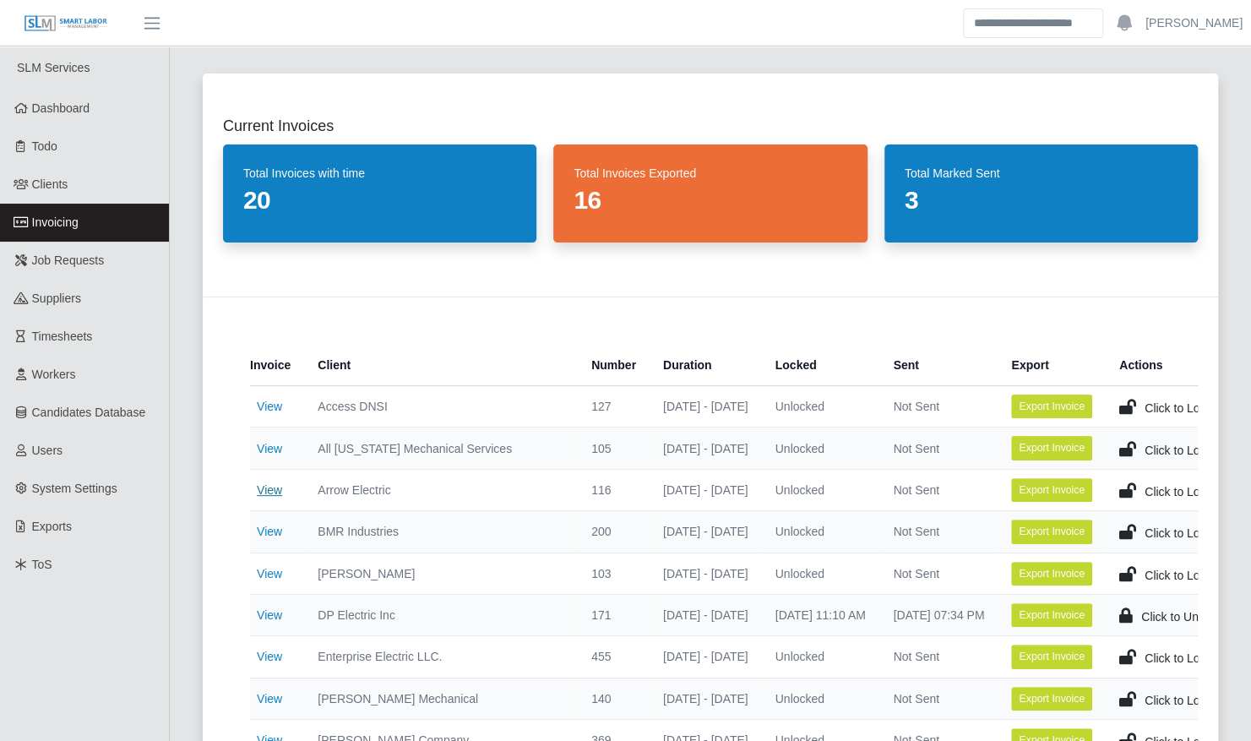
click at [272, 487] on link "View" at bounding box center [269, 490] width 25 height 14
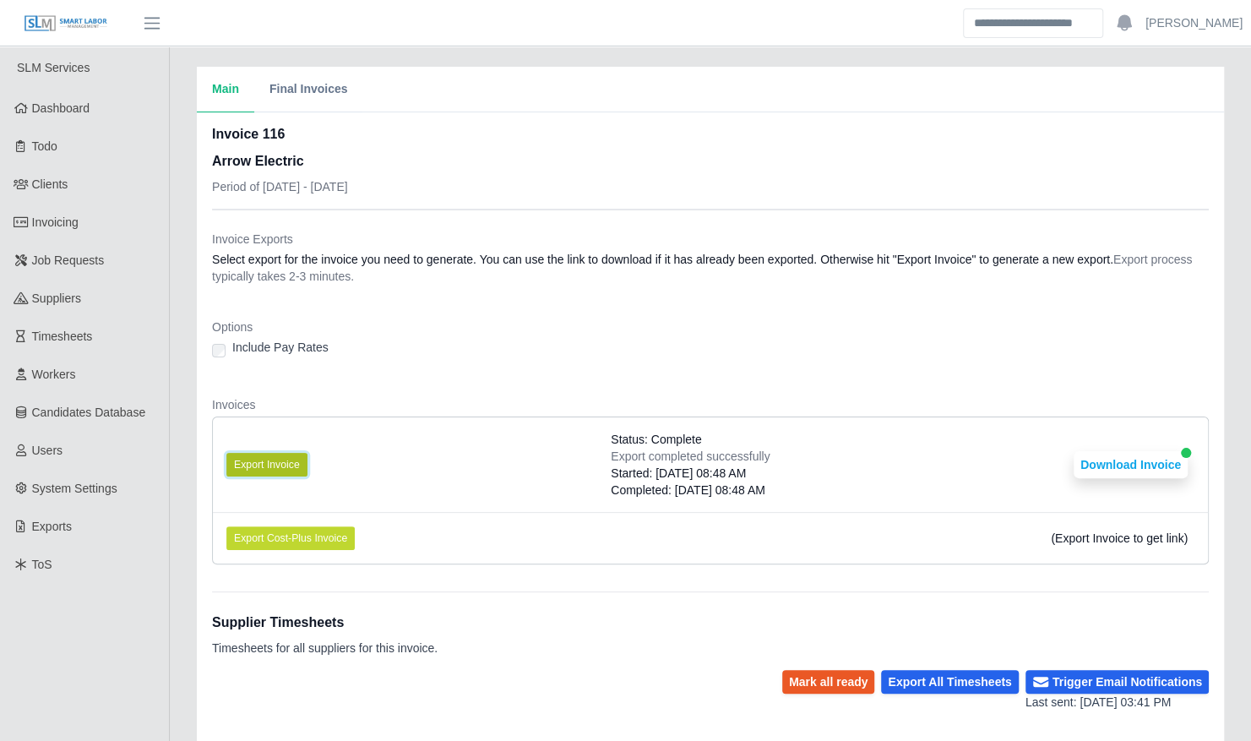
click at [297, 460] on button "Export Invoice" at bounding box center [266, 465] width 81 height 24
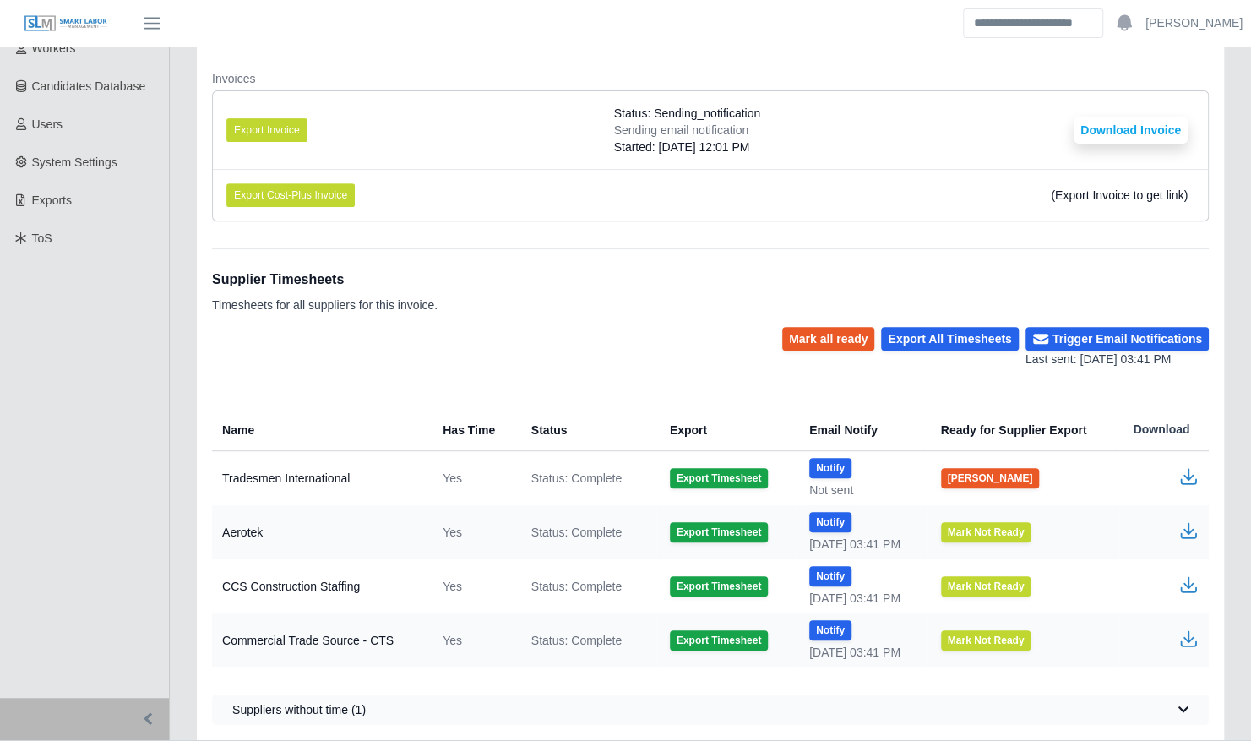
scroll to position [364, 0]
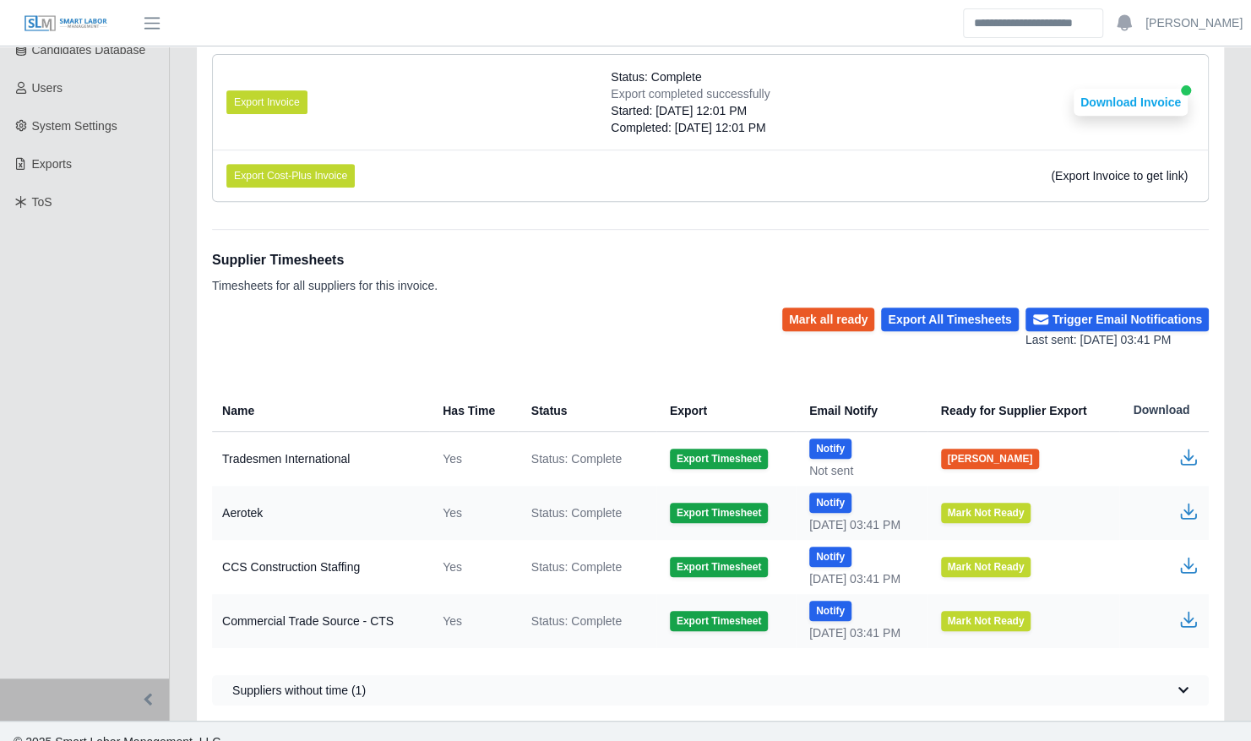
scroll to position [381, 0]
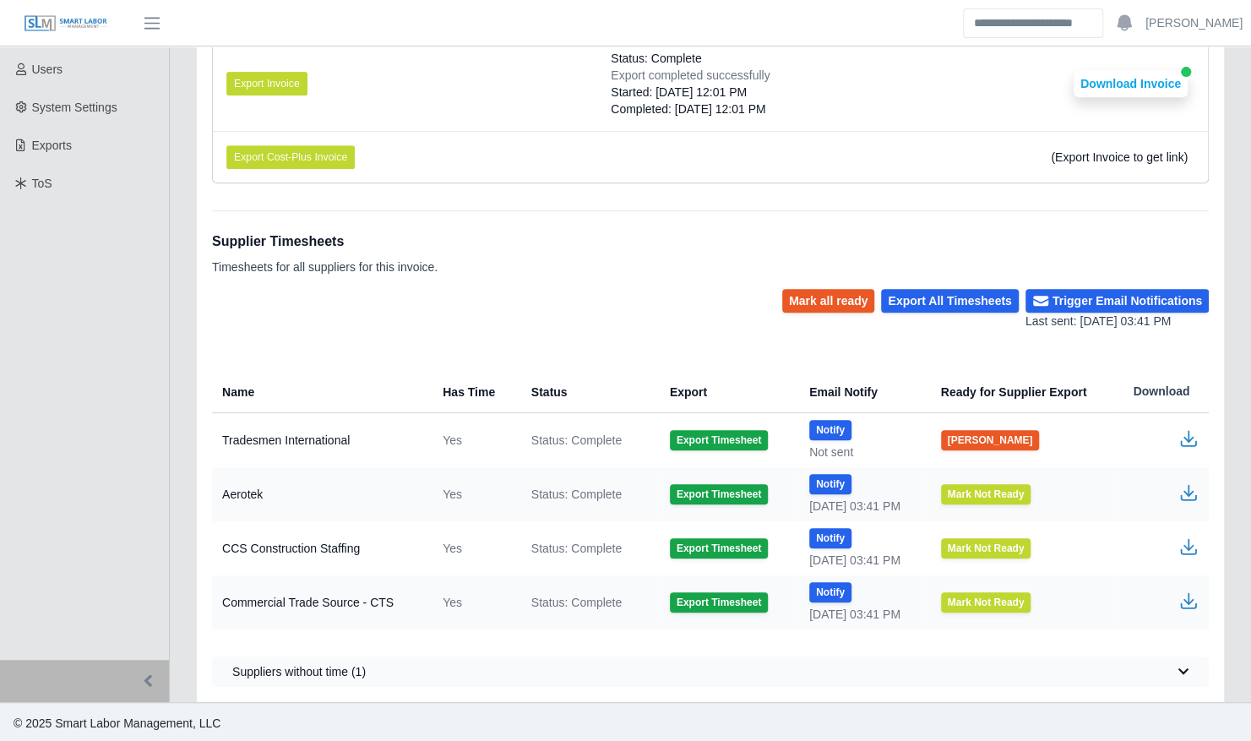
click at [1192, 438] on icon "button" at bounding box center [1189, 438] width 20 height 20
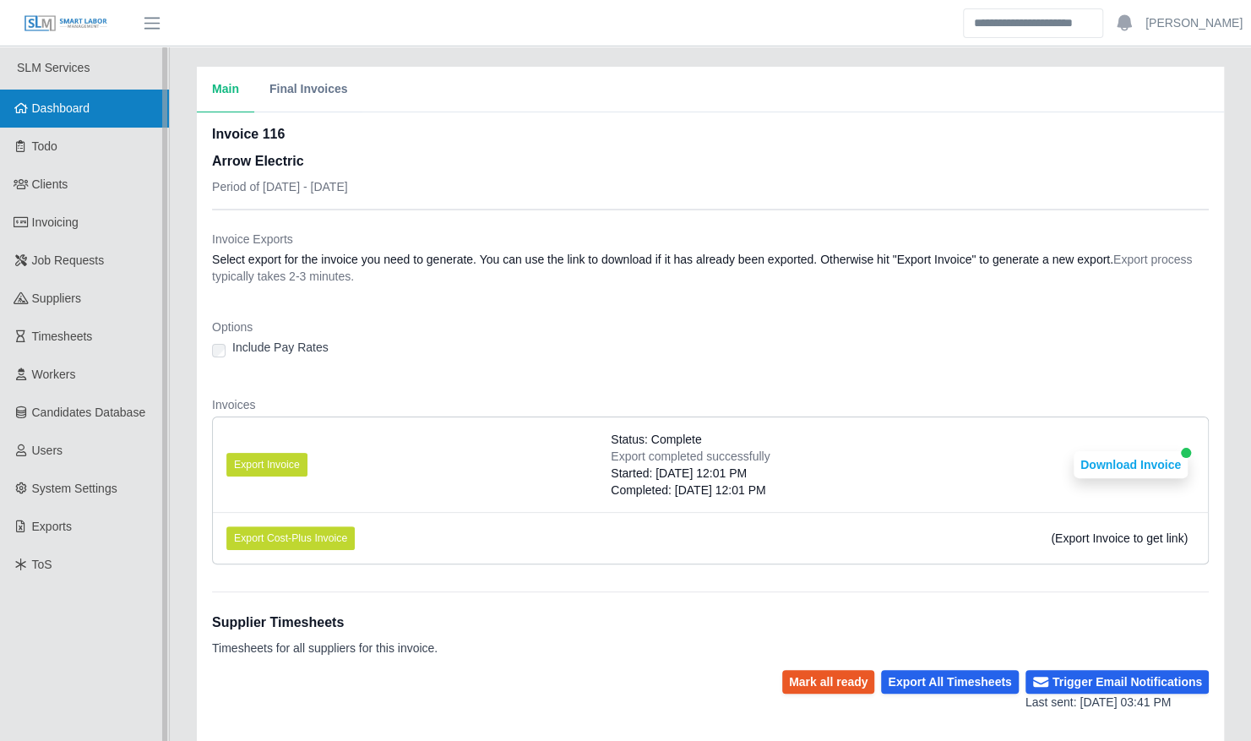
click at [101, 114] on link "Dashboard" at bounding box center [84, 109] width 169 height 38
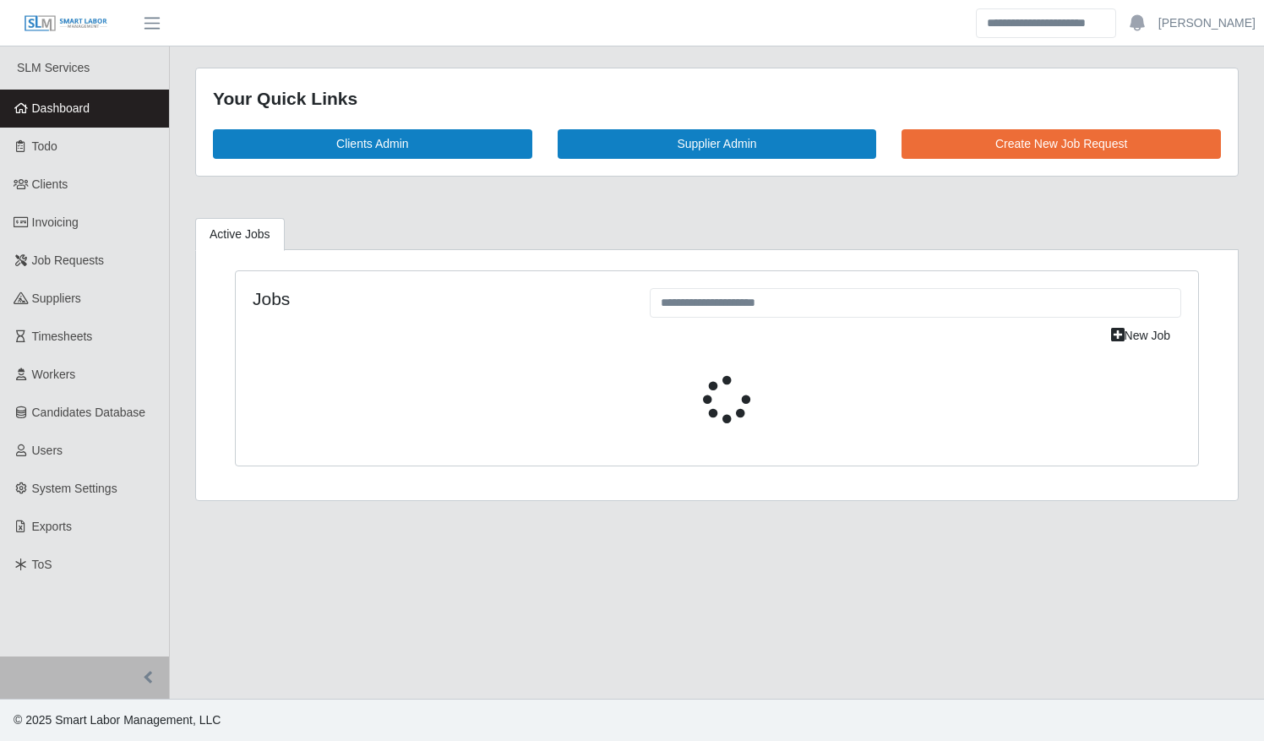
select select "****"
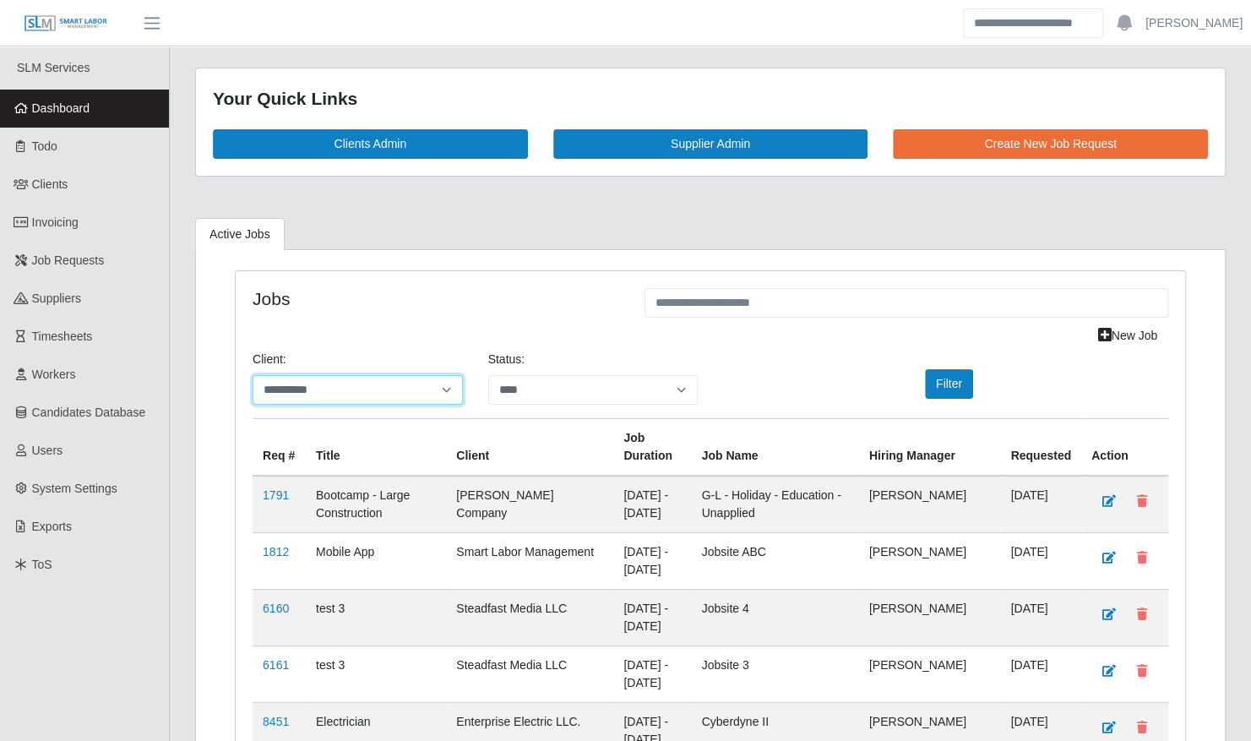
click at [353, 379] on select "**********" at bounding box center [358, 390] width 210 height 30
select select "**********"
click at [253, 375] on select "**********" at bounding box center [358, 390] width 210 height 30
click at [940, 369] on button "Filter" at bounding box center [949, 384] width 48 height 30
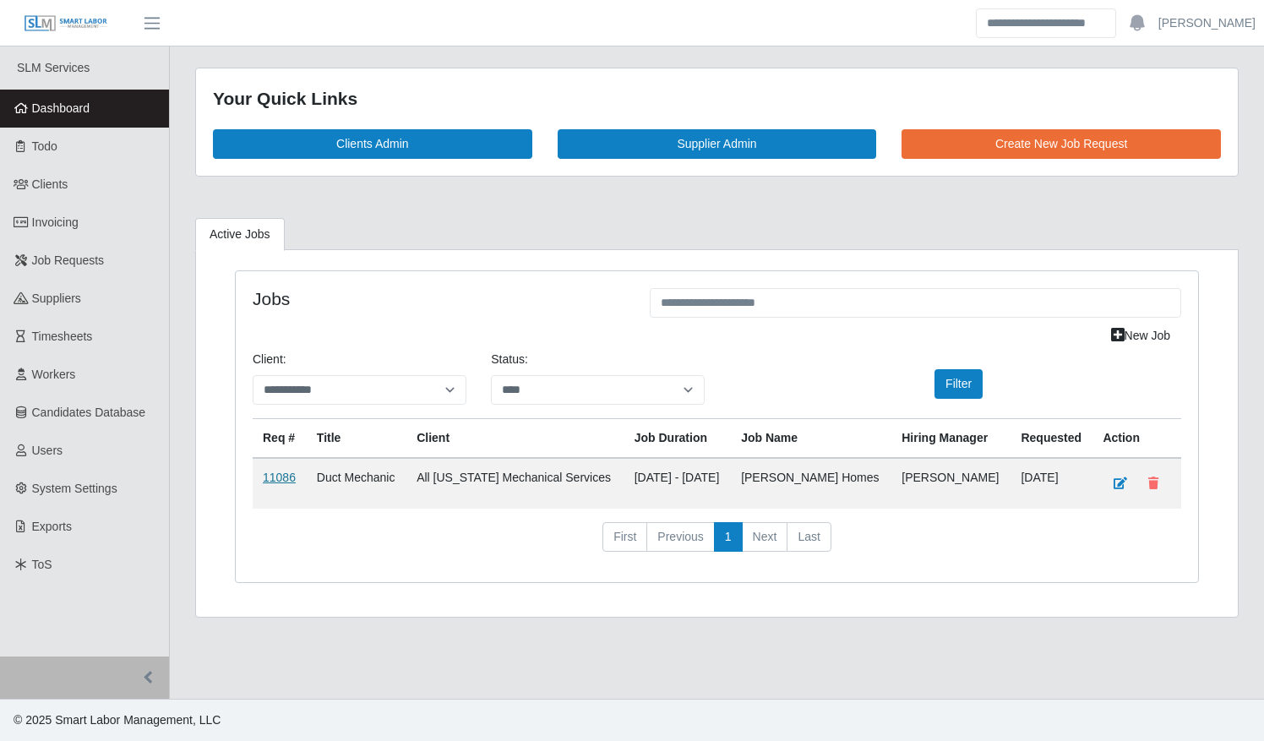
click at [277, 474] on link "11086" at bounding box center [279, 478] width 33 height 14
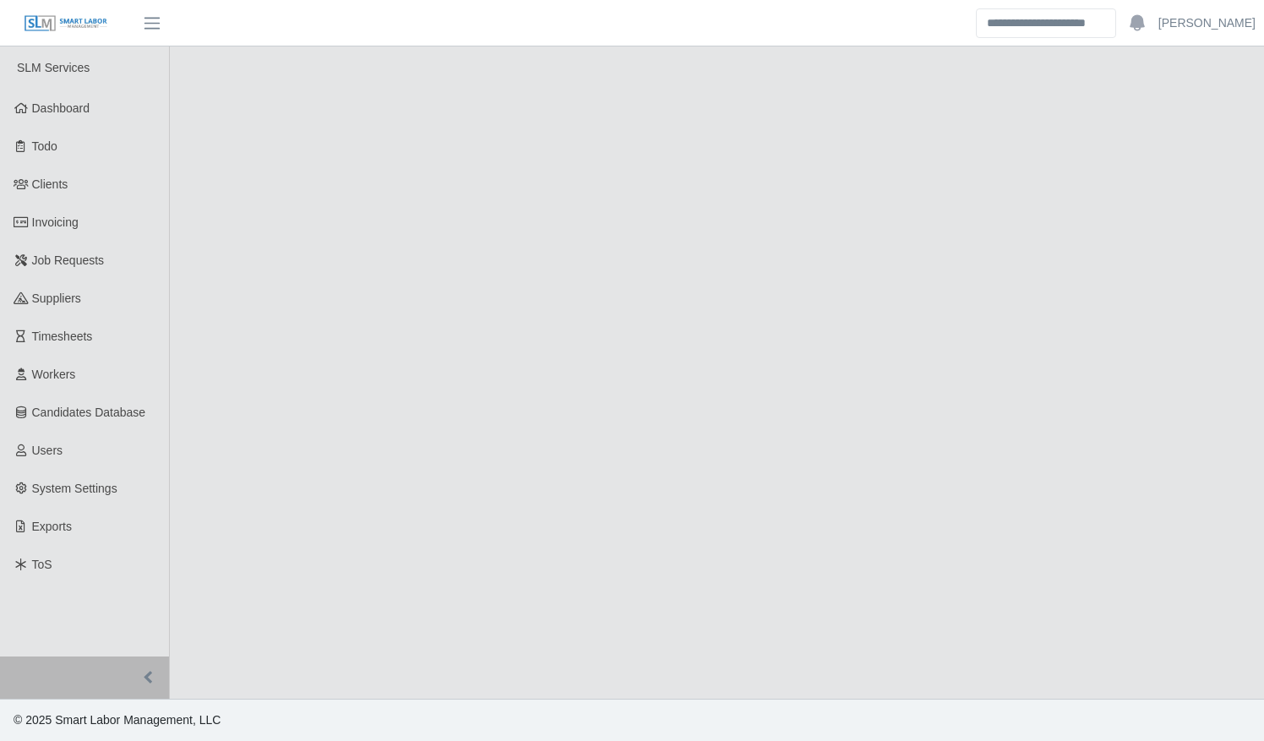
select select "****"
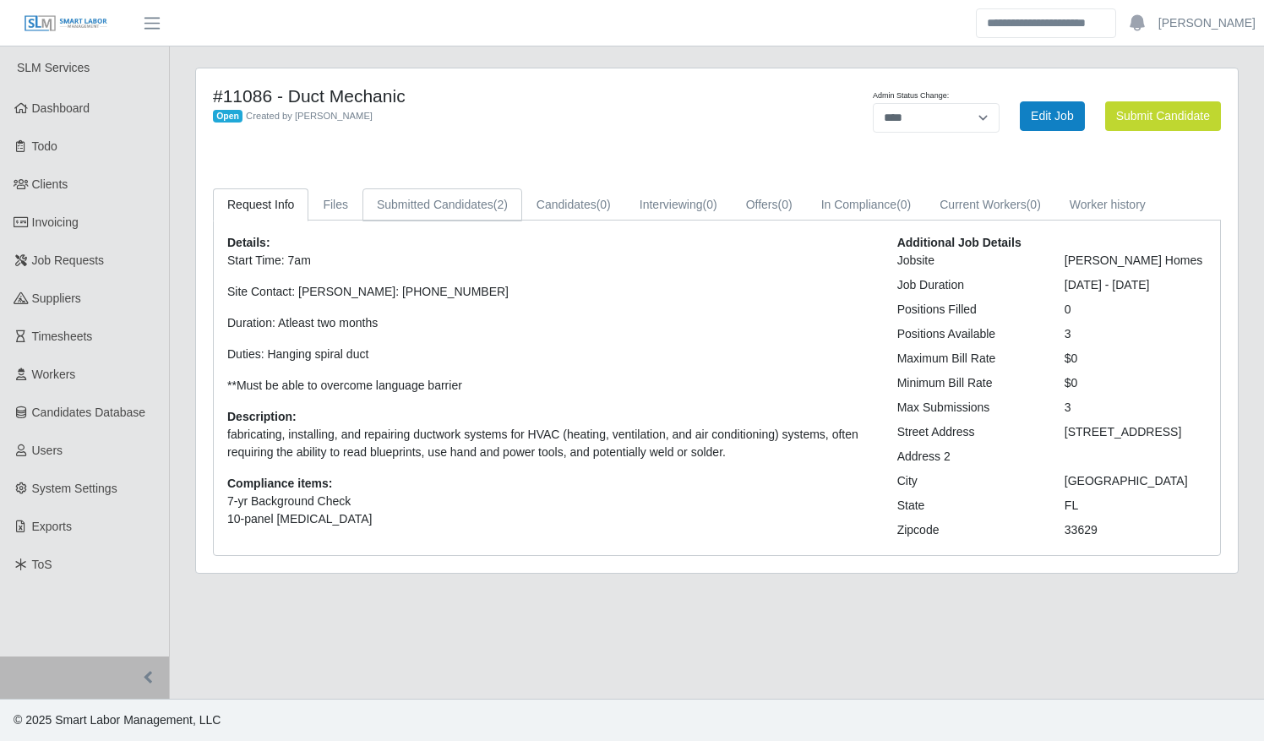
click at [484, 211] on link "Submitted Candidates (2)" at bounding box center [442, 204] width 160 height 33
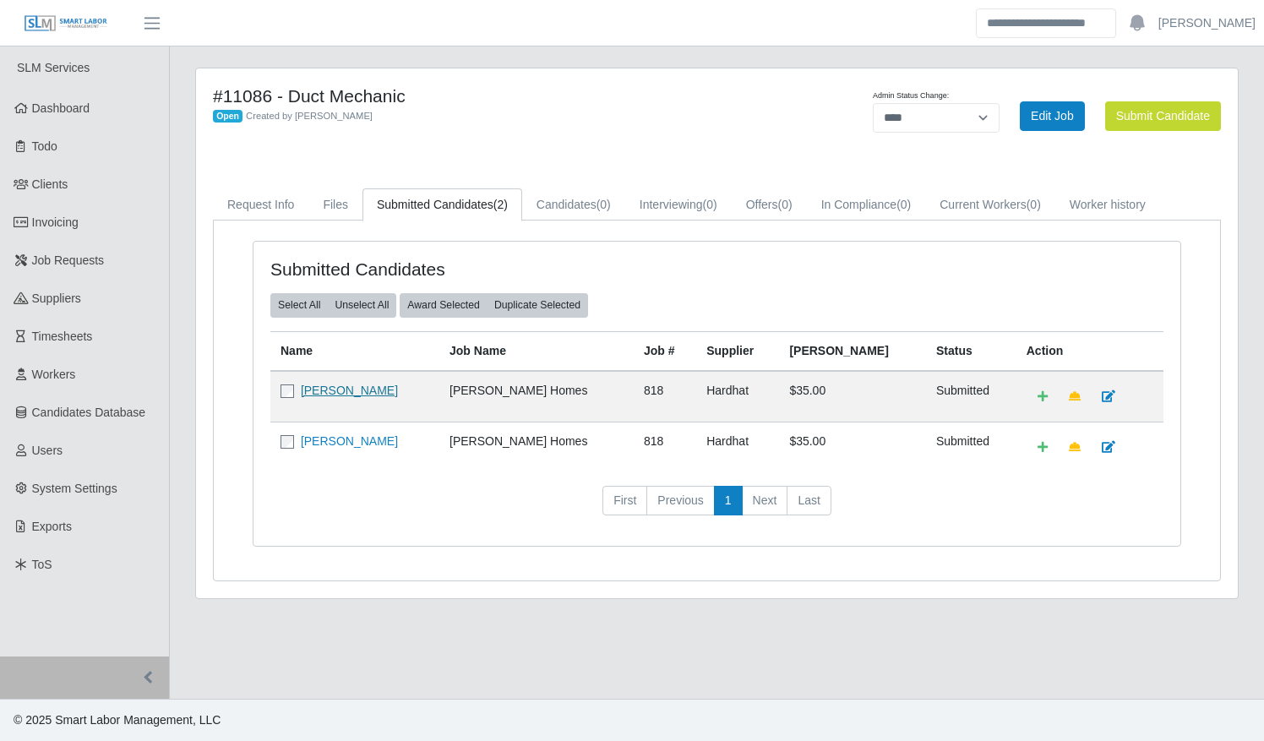
click at [316, 392] on link "[PERSON_NAME]" at bounding box center [349, 391] width 97 height 14
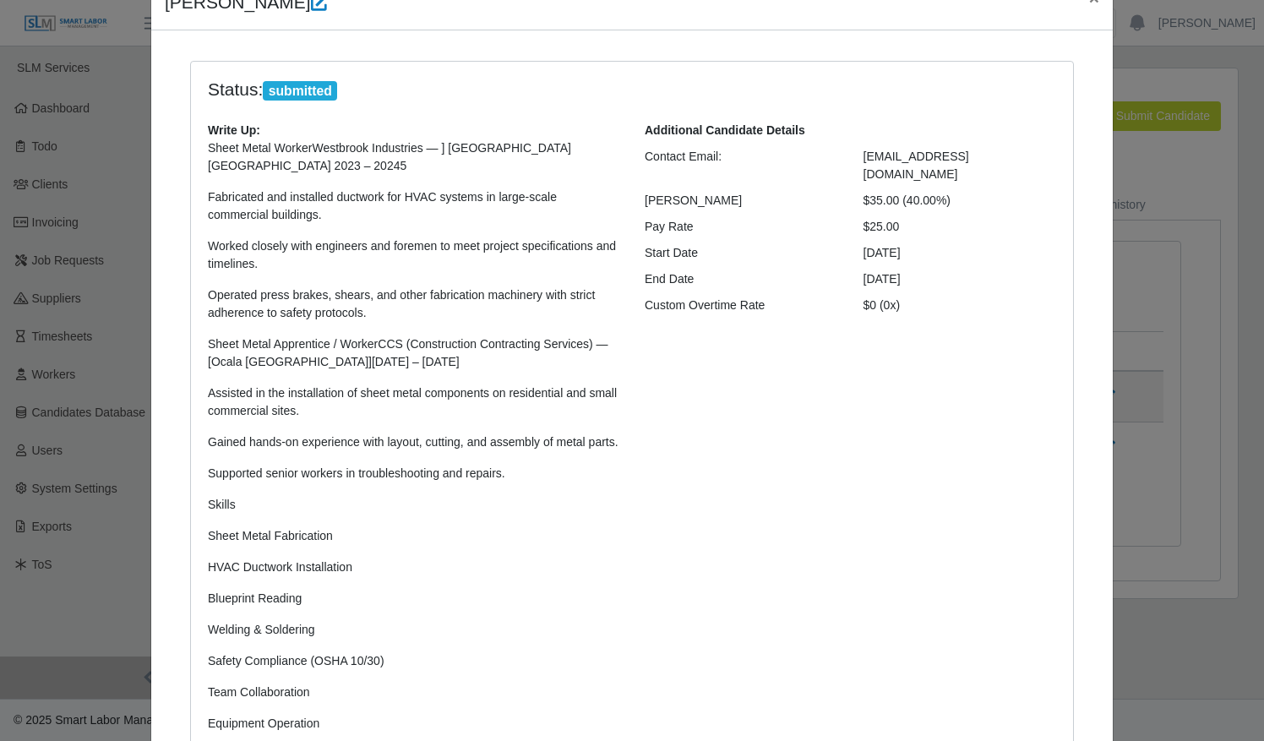
scroll to position [84, 0]
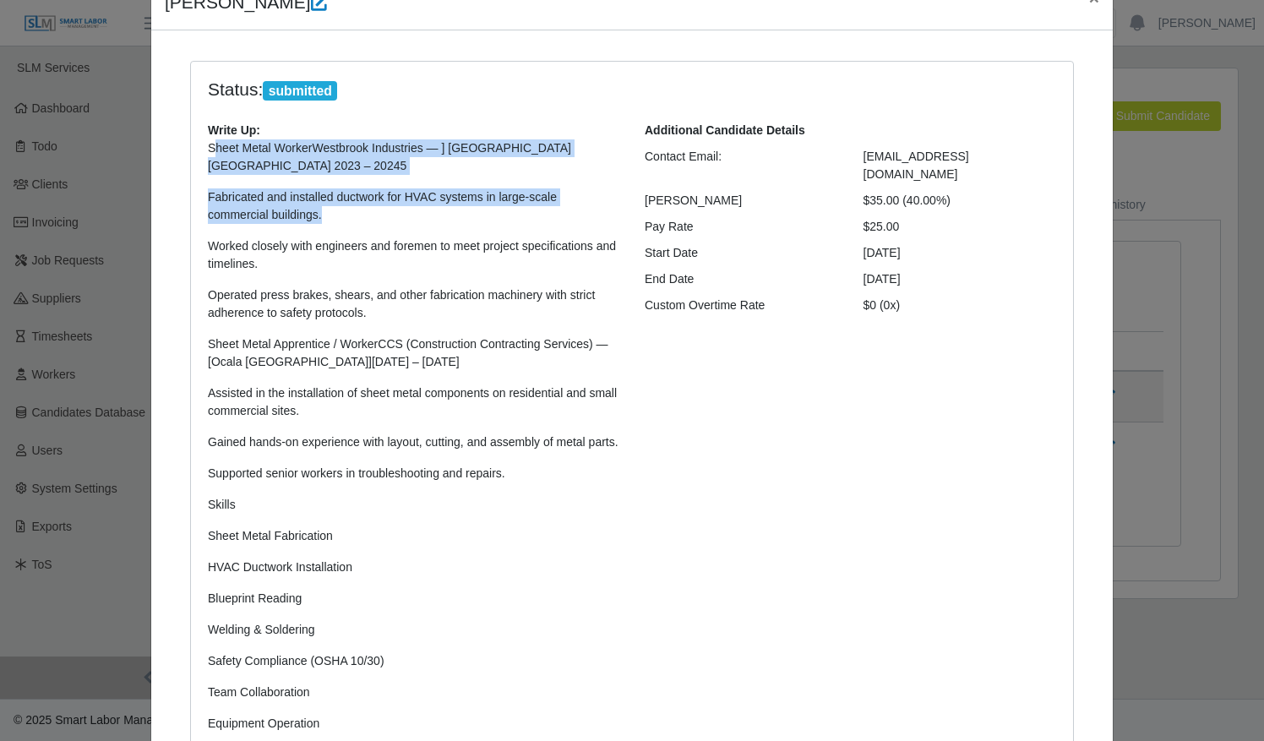
drag, startPoint x: 205, startPoint y: 142, endPoint x: 462, endPoint y: 185, distance: 260.4
click at [462, 185] on p "Sheet Metal WorkerWestbrook Industries — ] [GEOGRAPHIC_DATA] [GEOGRAPHIC_DATA] …" at bounding box center [413, 435] width 411 height 593
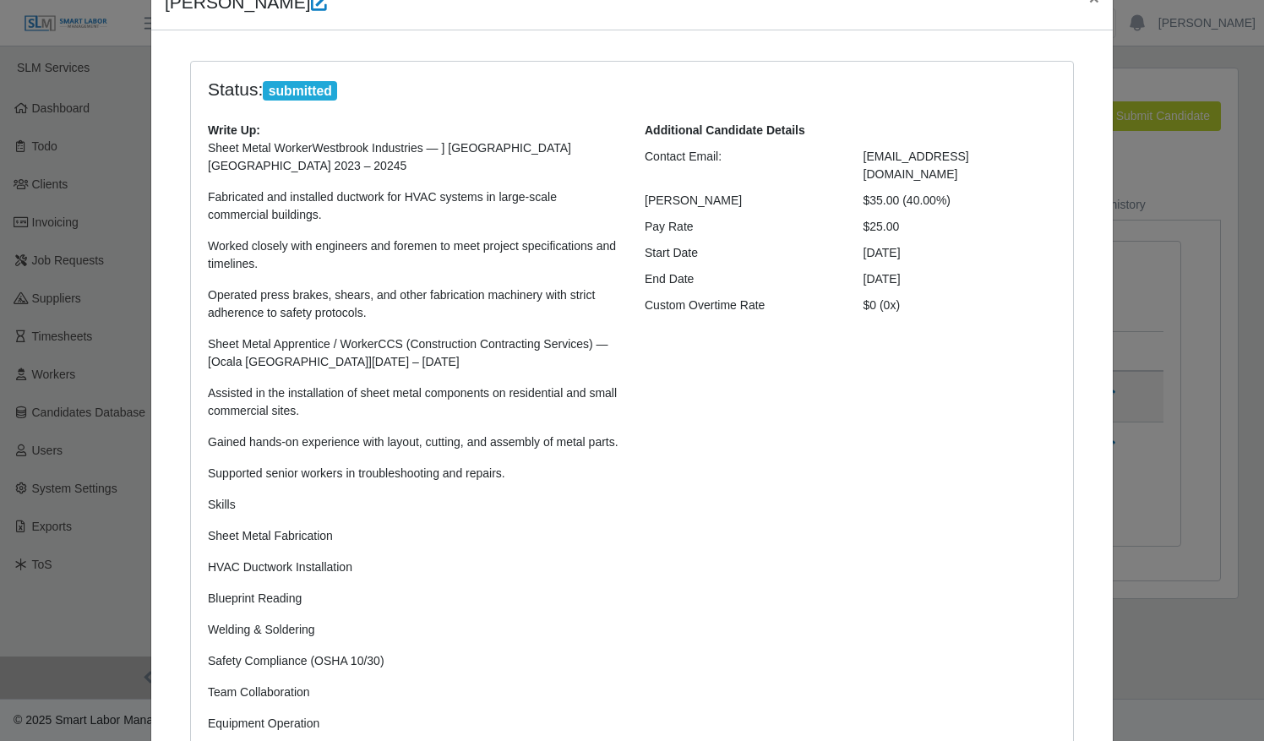
drag, startPoint x: 462, startPoint y: 185, endPoint x: 390, endPoint y: 240, distance: 90.4
click at [390, 240] on p "Worked closely with engineers and foremen to meet project specifications and ti…" at bounding box center [413, 254] width 411 height 35
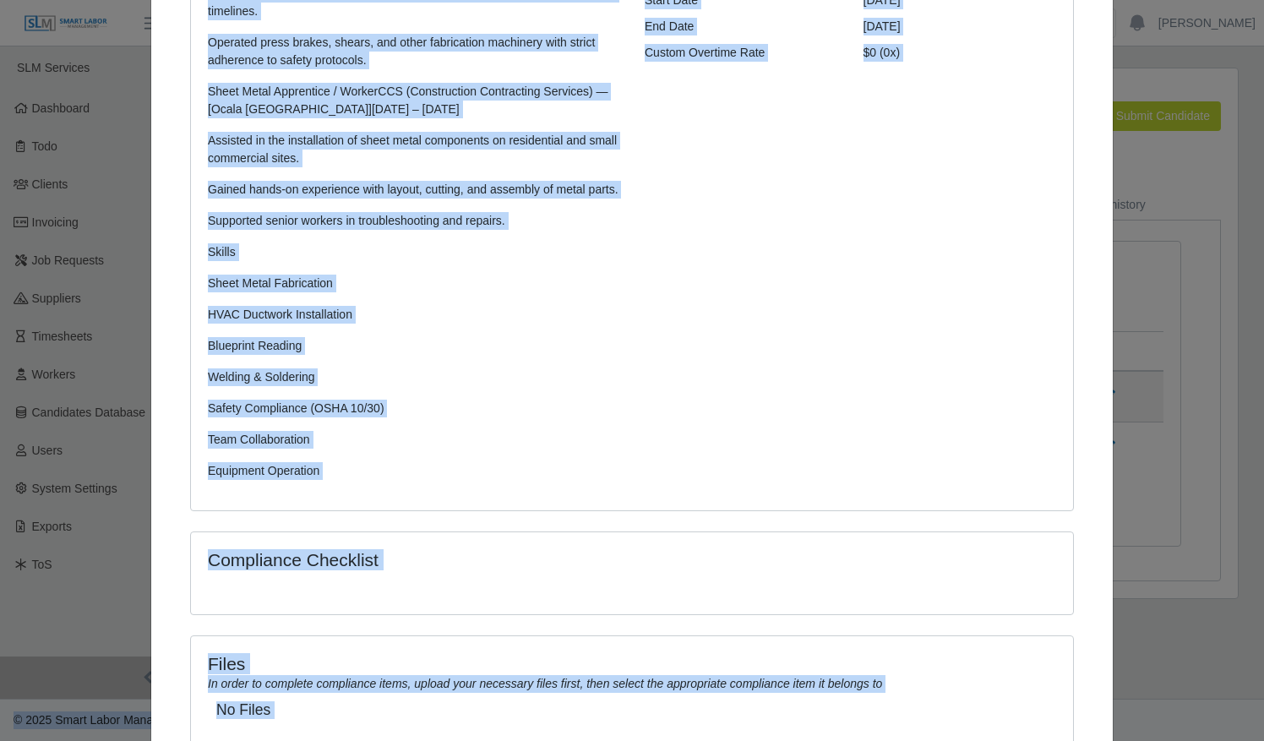
scroll to position [446, 0]
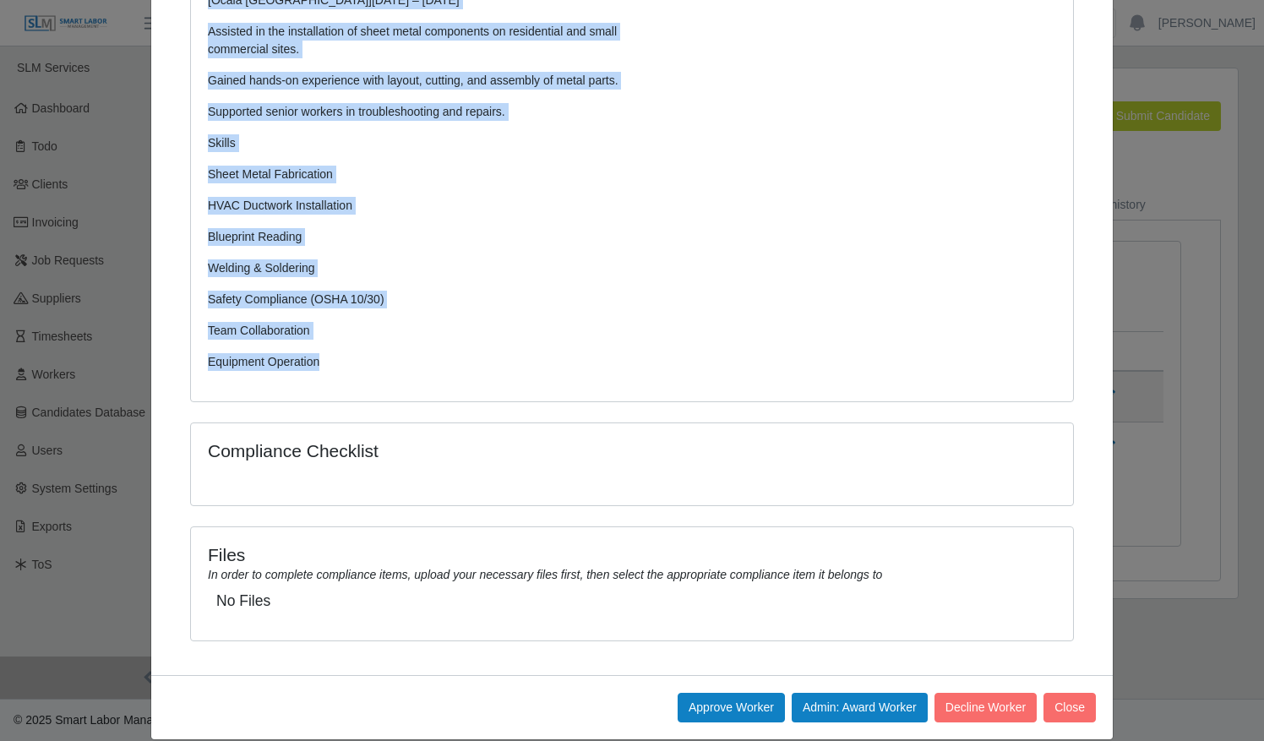
drag, startPoint x: 194, startPoint y: 210, endPoint x: 375, endPoint y: 357, distance: 233.6
click at [375, 357] on div "Write Up: Sheet Metal WorkerWestbrook Industries — ] [GEOGRAPHIC_DATA] [GEOGRAP…" at bounding box center [413, 72] width 437 height 624
copy p "Sheet Metal WorkerWestbrook Industries — ] [GEOGRAPHIC_DATA] [GEOGRAPHIC_DATA] …"
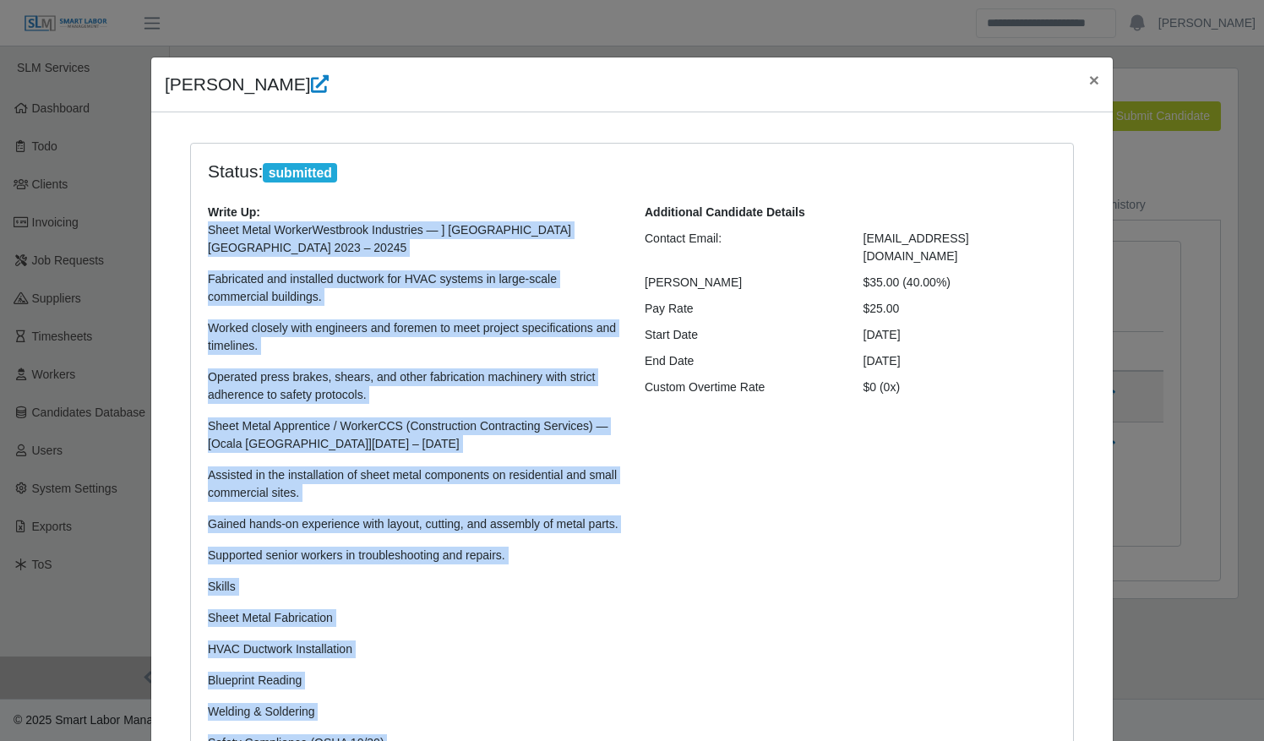
scroll to position [0, 0]
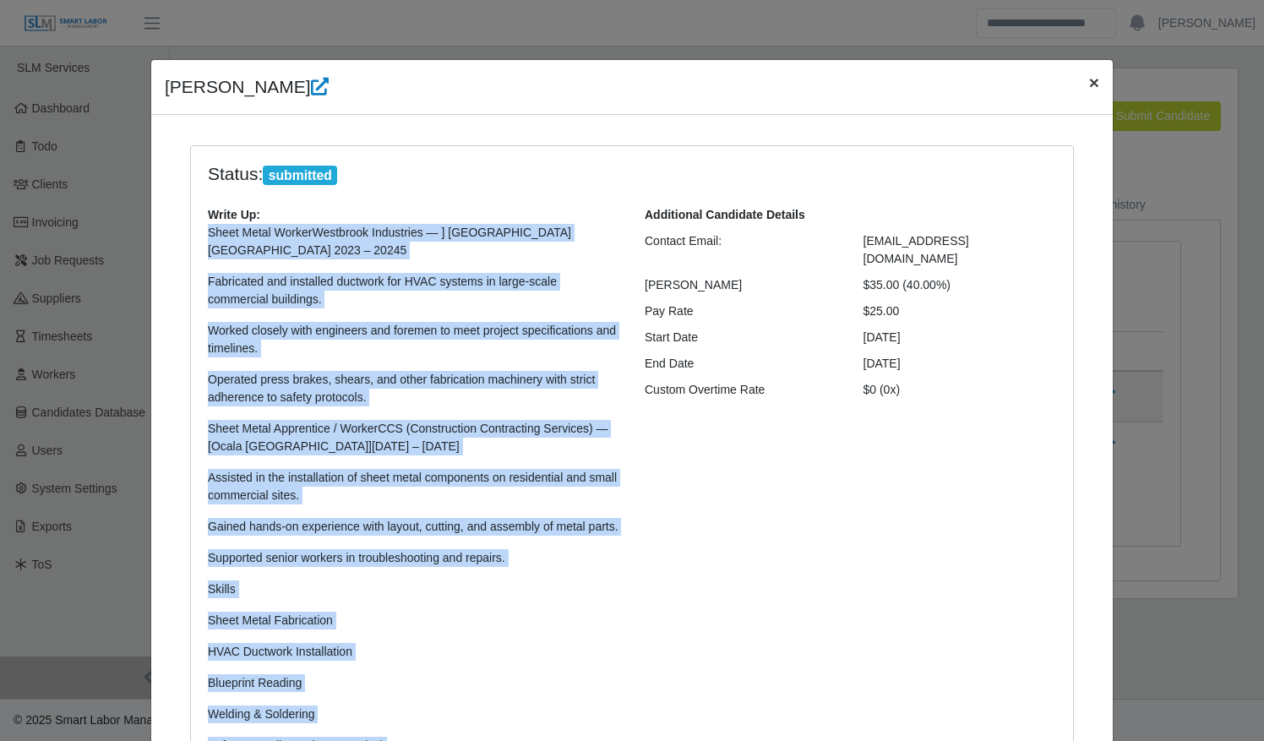
click at [1080, 83] on button "×" at bounding box center [1094, 82] width 37 height 45
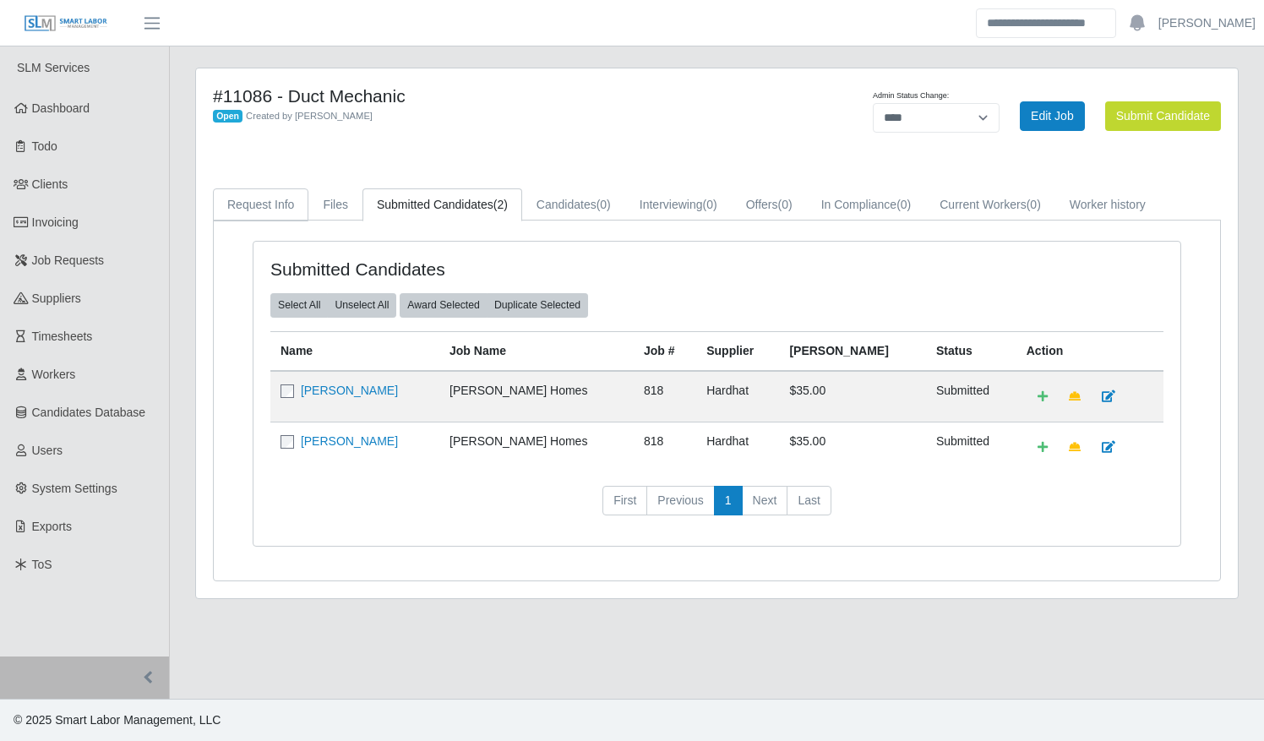
click at [269, 203] on link "Request Info" at bounding box center [260, 204] width 95 height 33
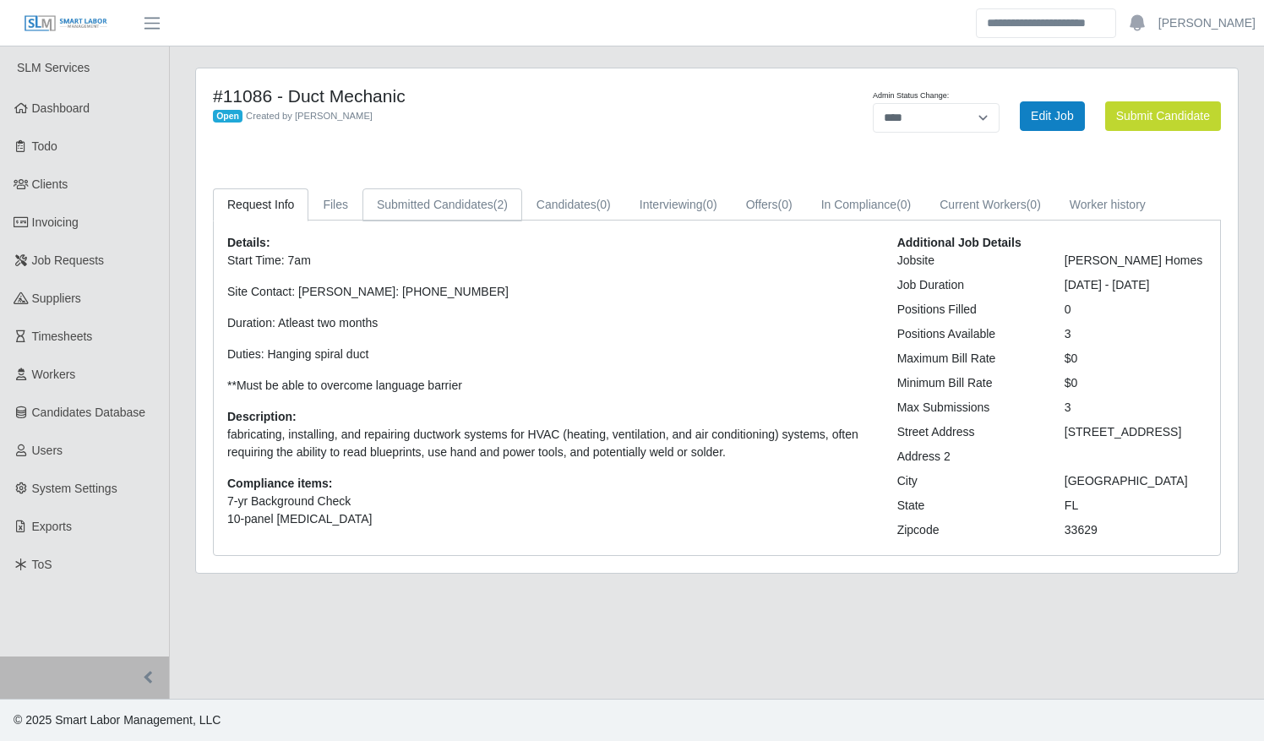
click at [449, 210] on link "Submitted Candidates (2)" at bounding box center [442, 204] width 160 height 33
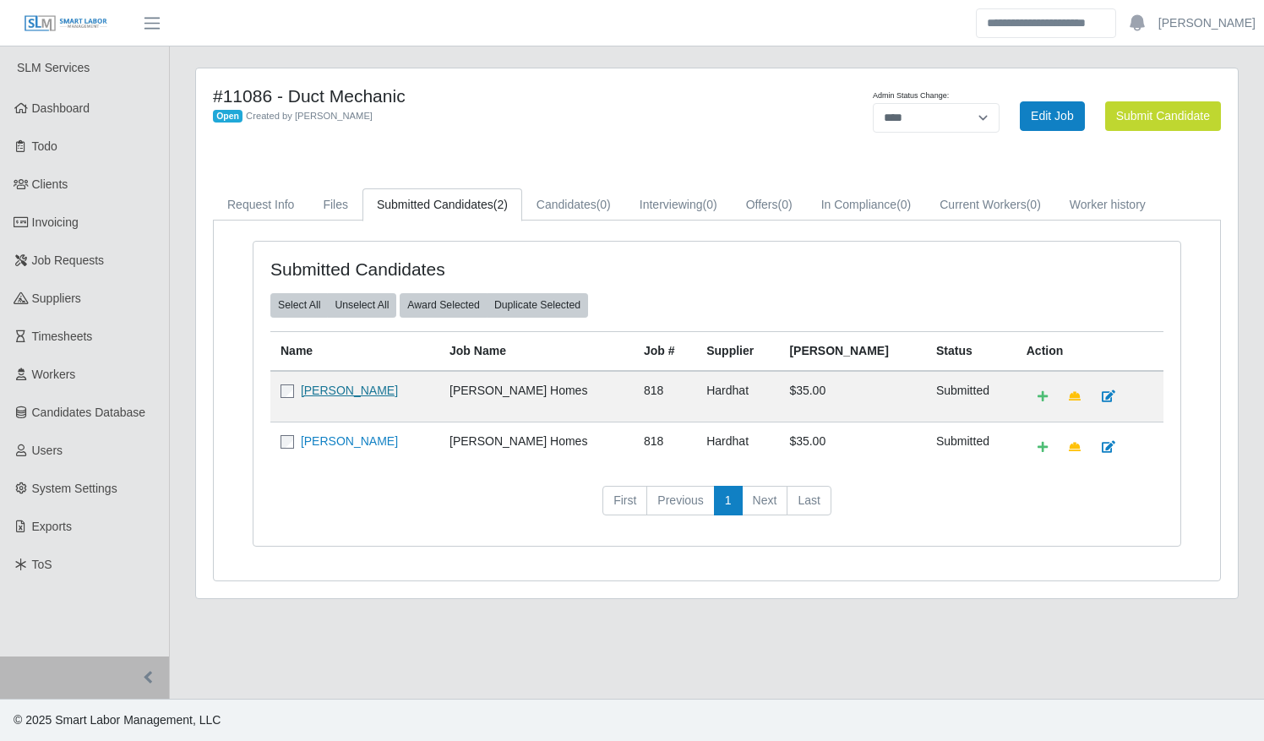
click at [346, 389] on link "[PERSON_NAME]" at bounding box center [349, 391] width 97 height 14
